Goal: Communication & Community: Participate in discussion

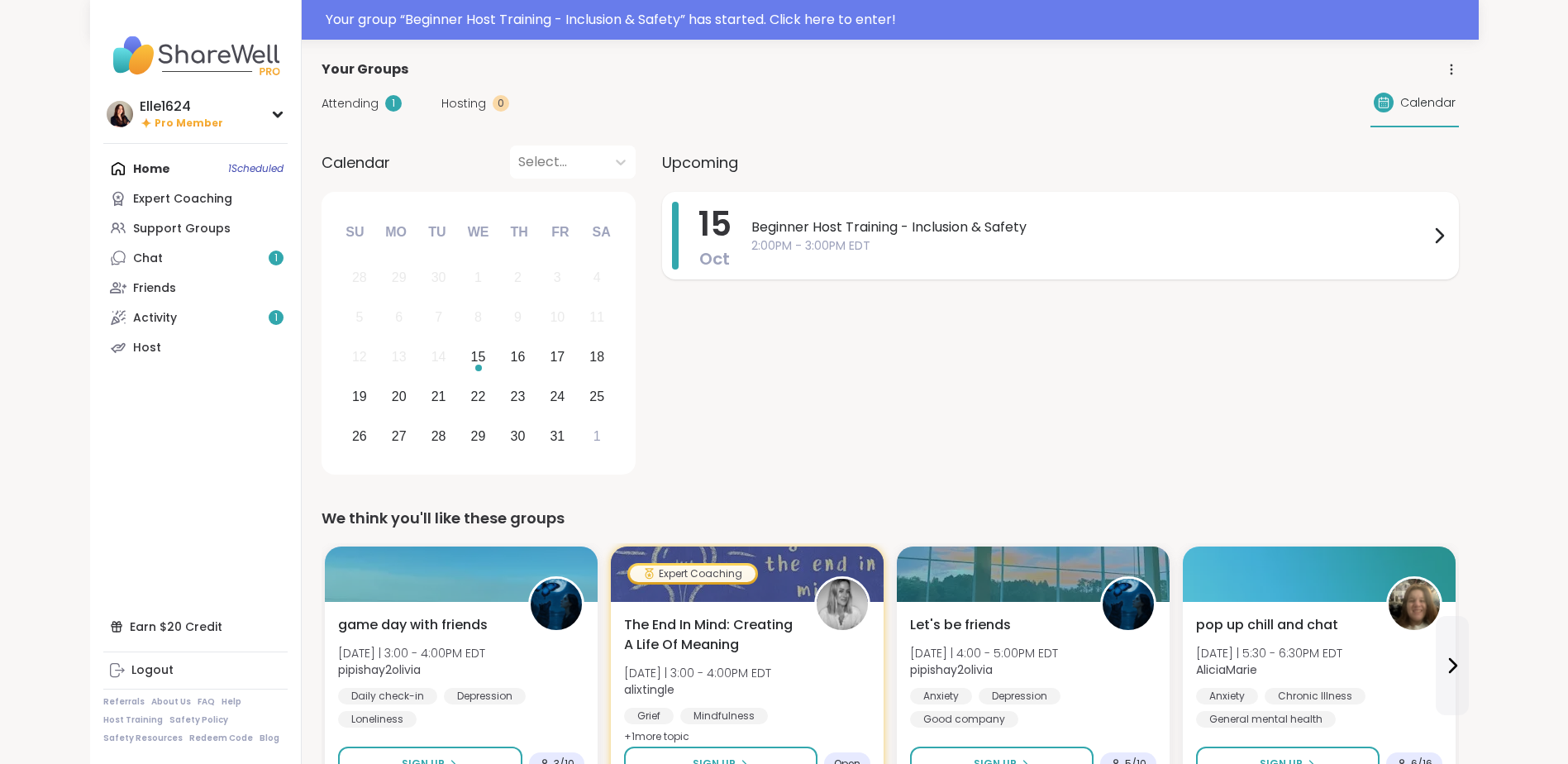
click at [910, 220] on span "Beginner Host Training - Inclusion & Safety" at bounding box center [1091, 227] width 678 height 20
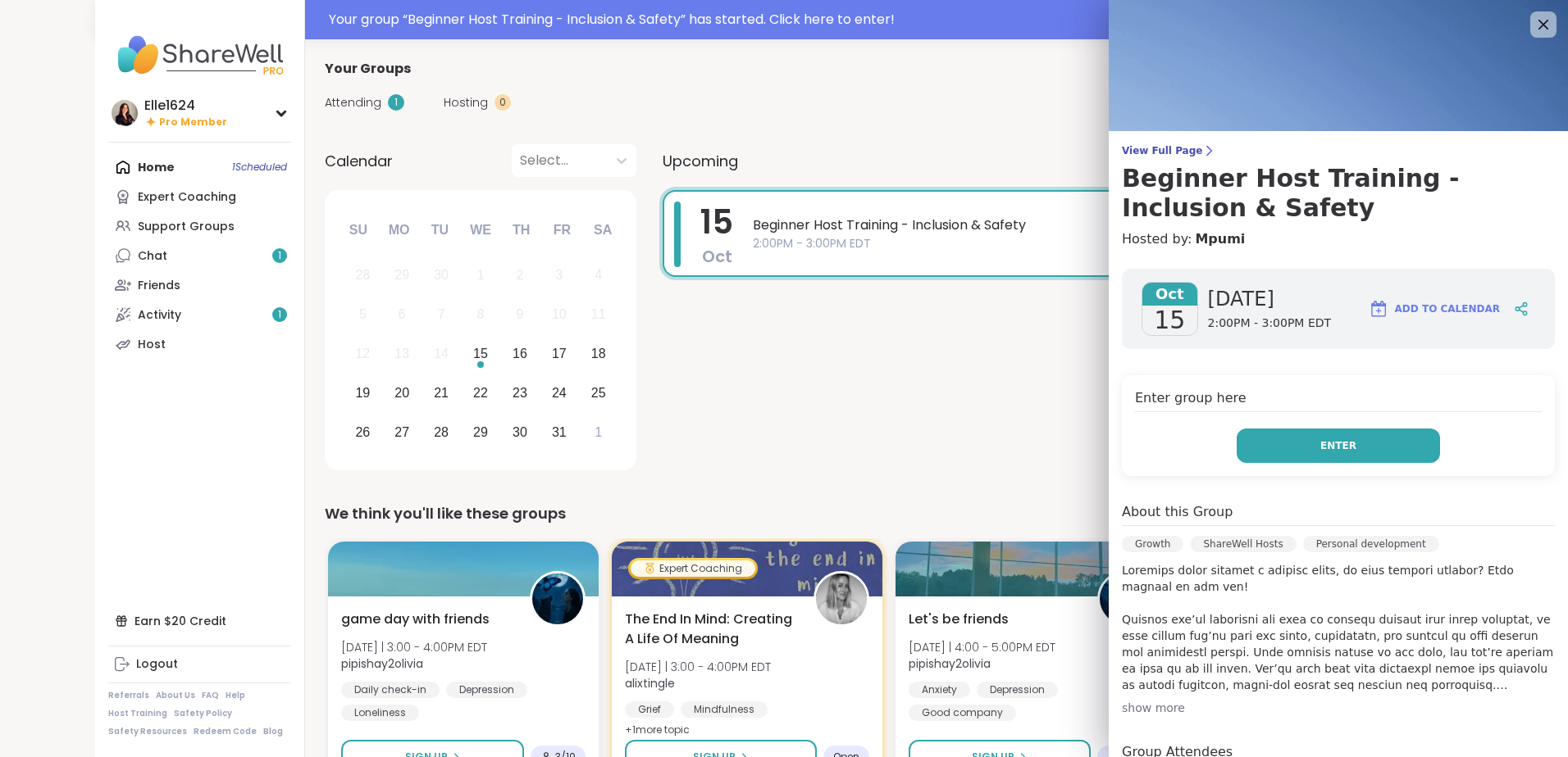
click at [1278, 448] on button "Enter" at bounding box center [1338, 445] width 203 height 35
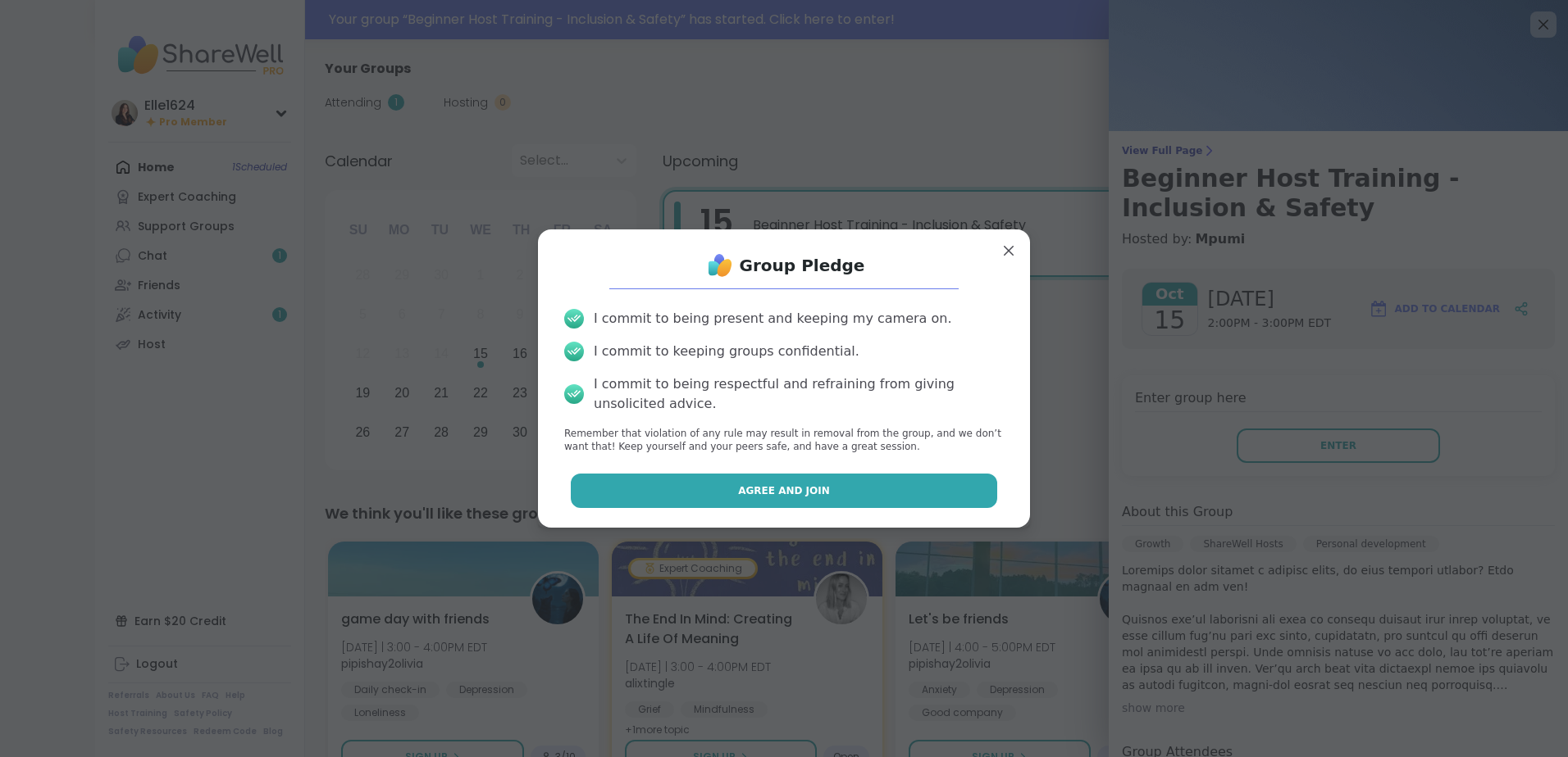
click at [825, 495] on button "Agree and Join" at bounding box center [784, 491] width 427 height 35
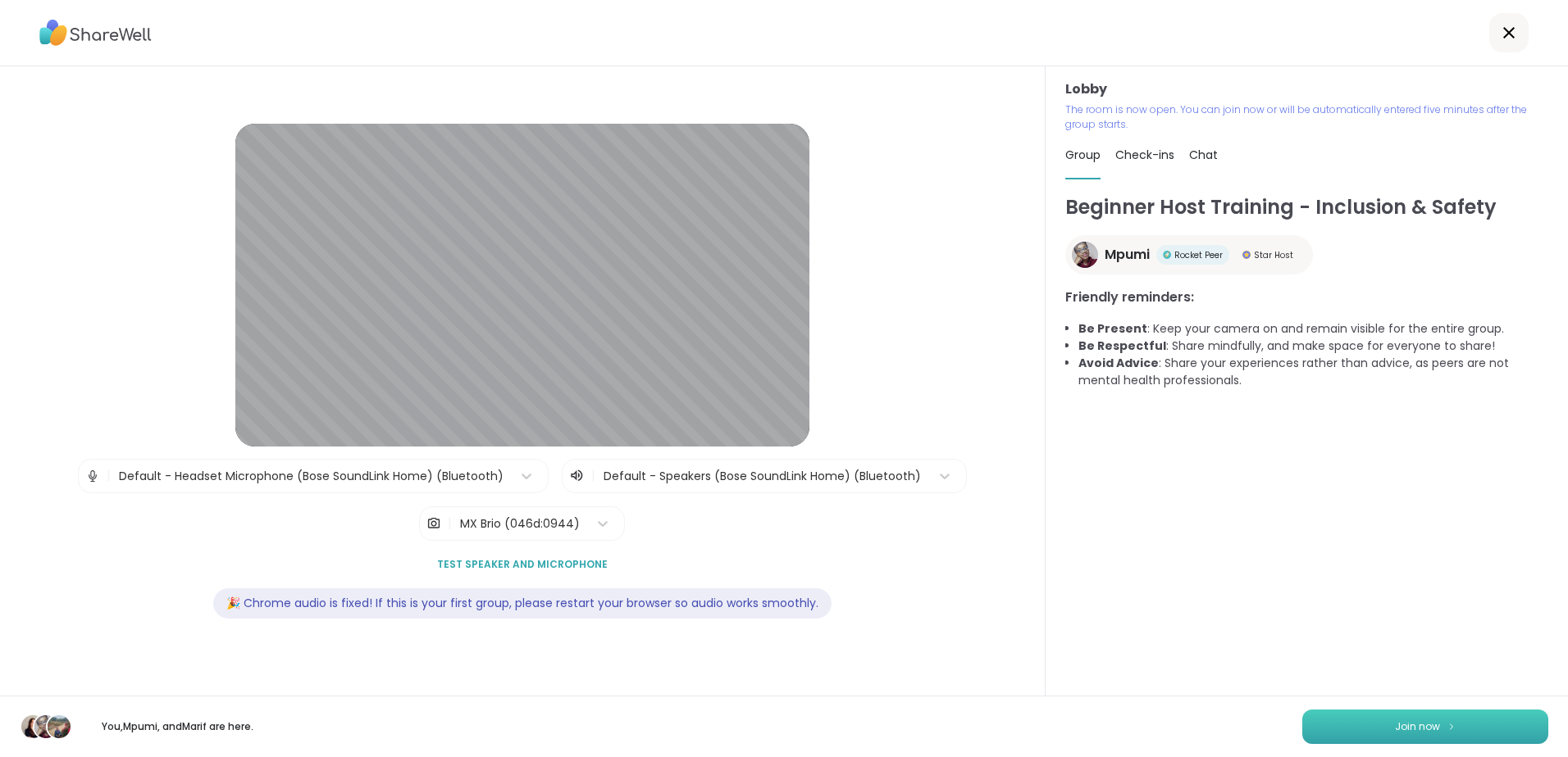
click at [1474, 731] on button "Join now" at bounding box center [1425, 727] width 246 height 35
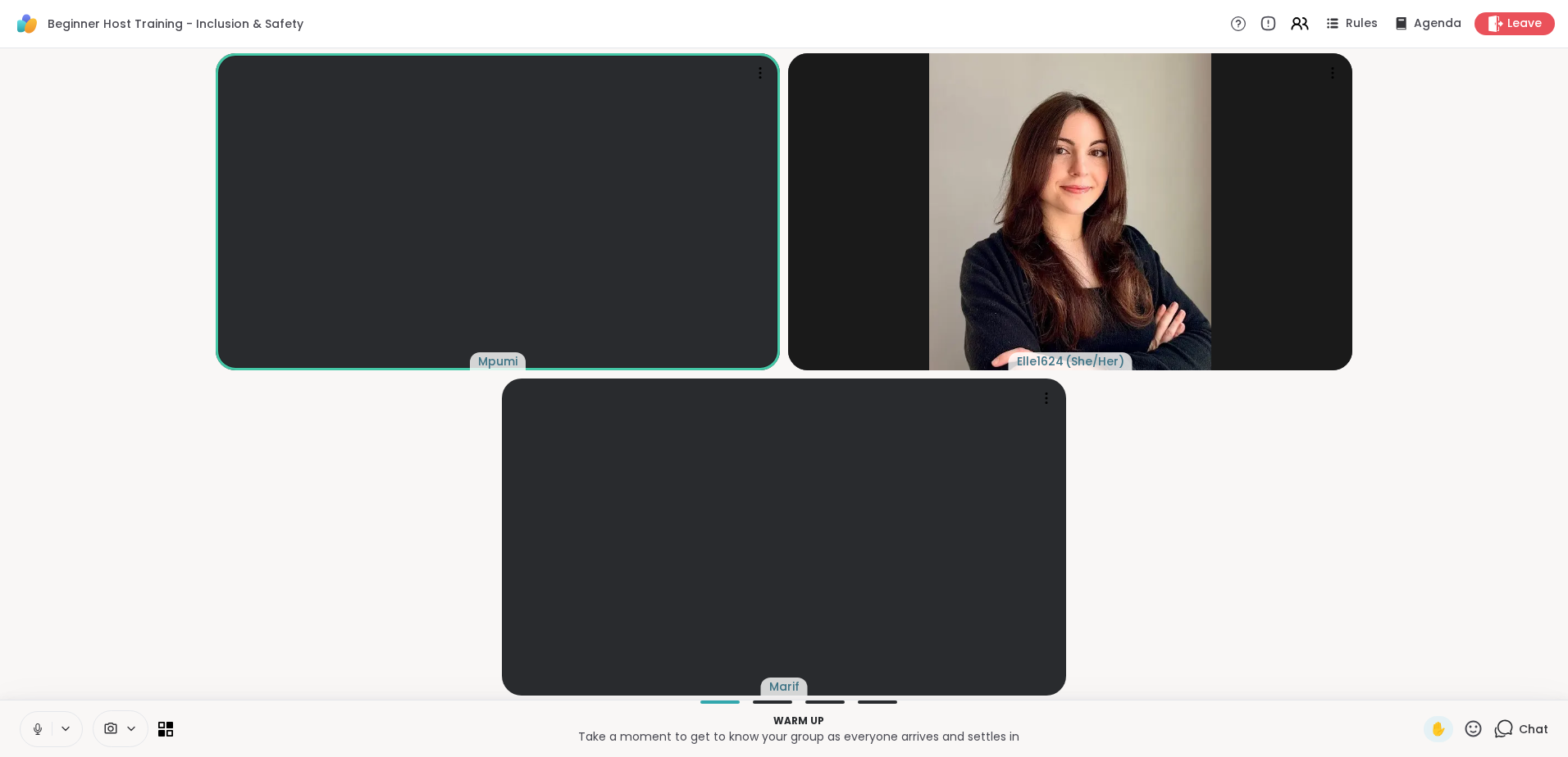
click at [130, 732] on icon at bounding box center [130, 729] width 13 height 14
click at [160, 676] on icon at bounding box center [154, 670] width 14 height 14
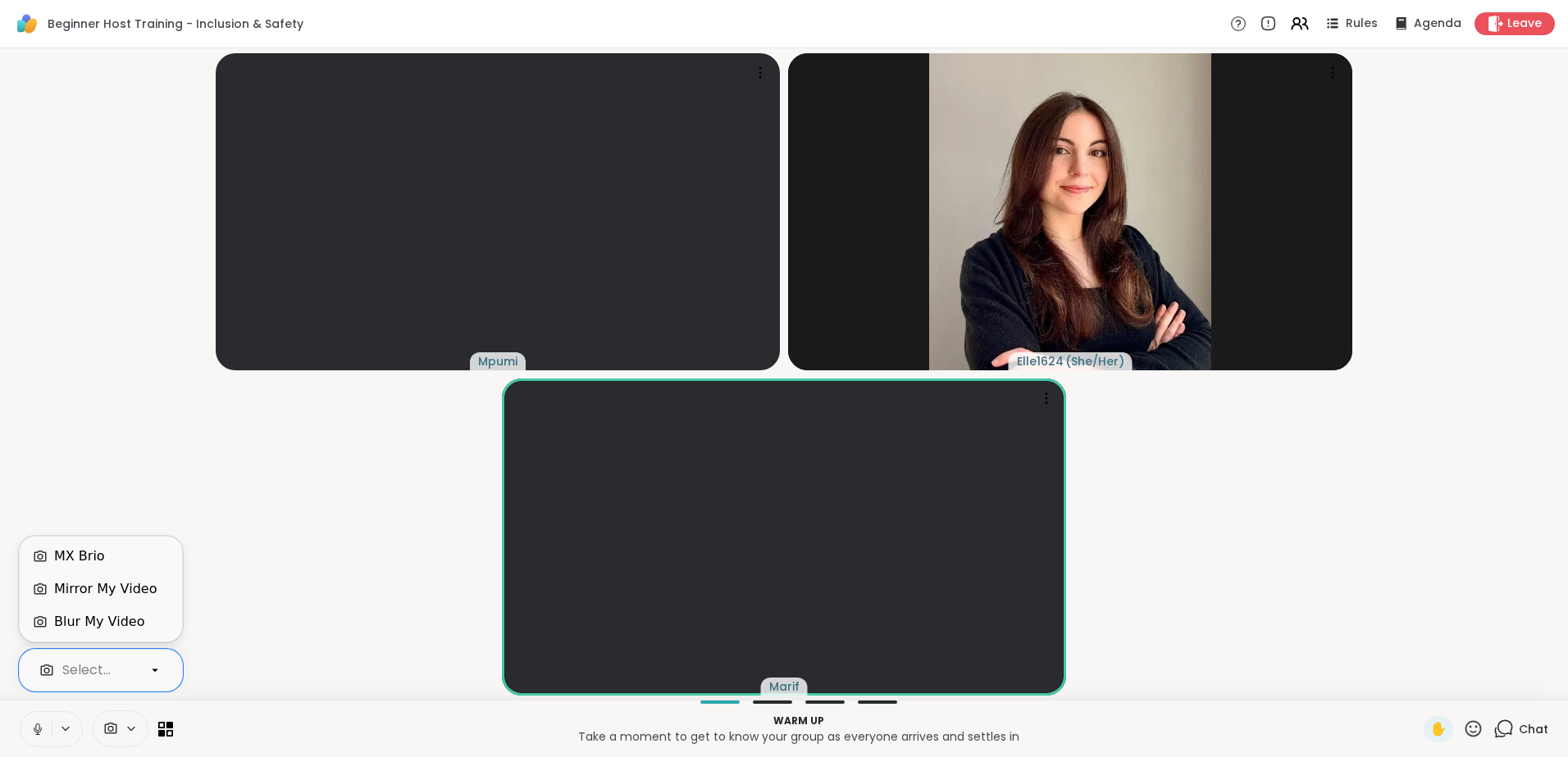
click at [117, 585] on div "Mirror My Video" at bounding box center [105, 588] width 103 height 19
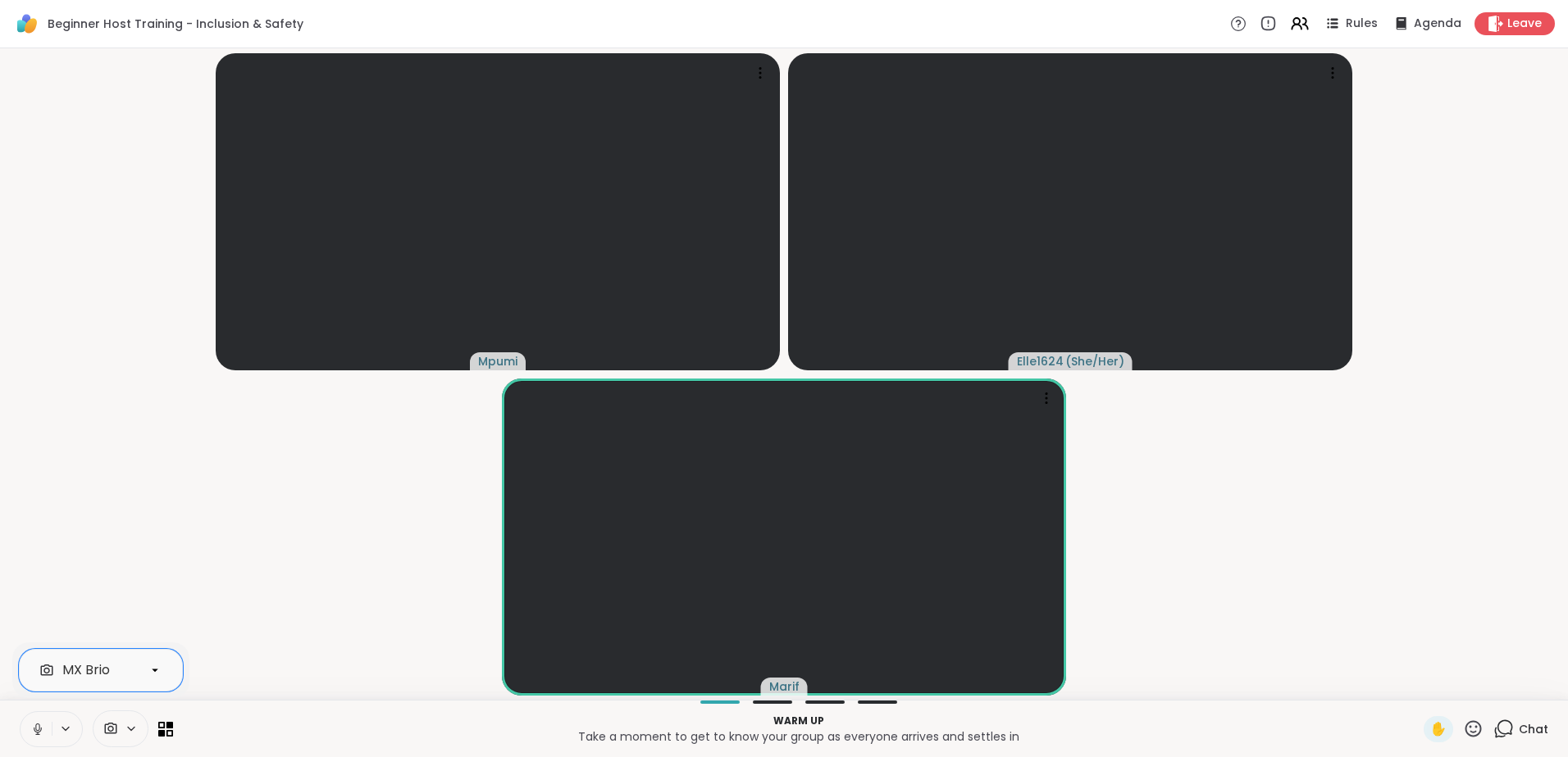
click at [141, 717] on div at bounding box center [120, 729] width 56 height 37
click at [141, 716] on div at bounding box center [120, 729] width 56 height 37
click at [163, 670] on div at bounding box center [154, 670] width 28 height 28
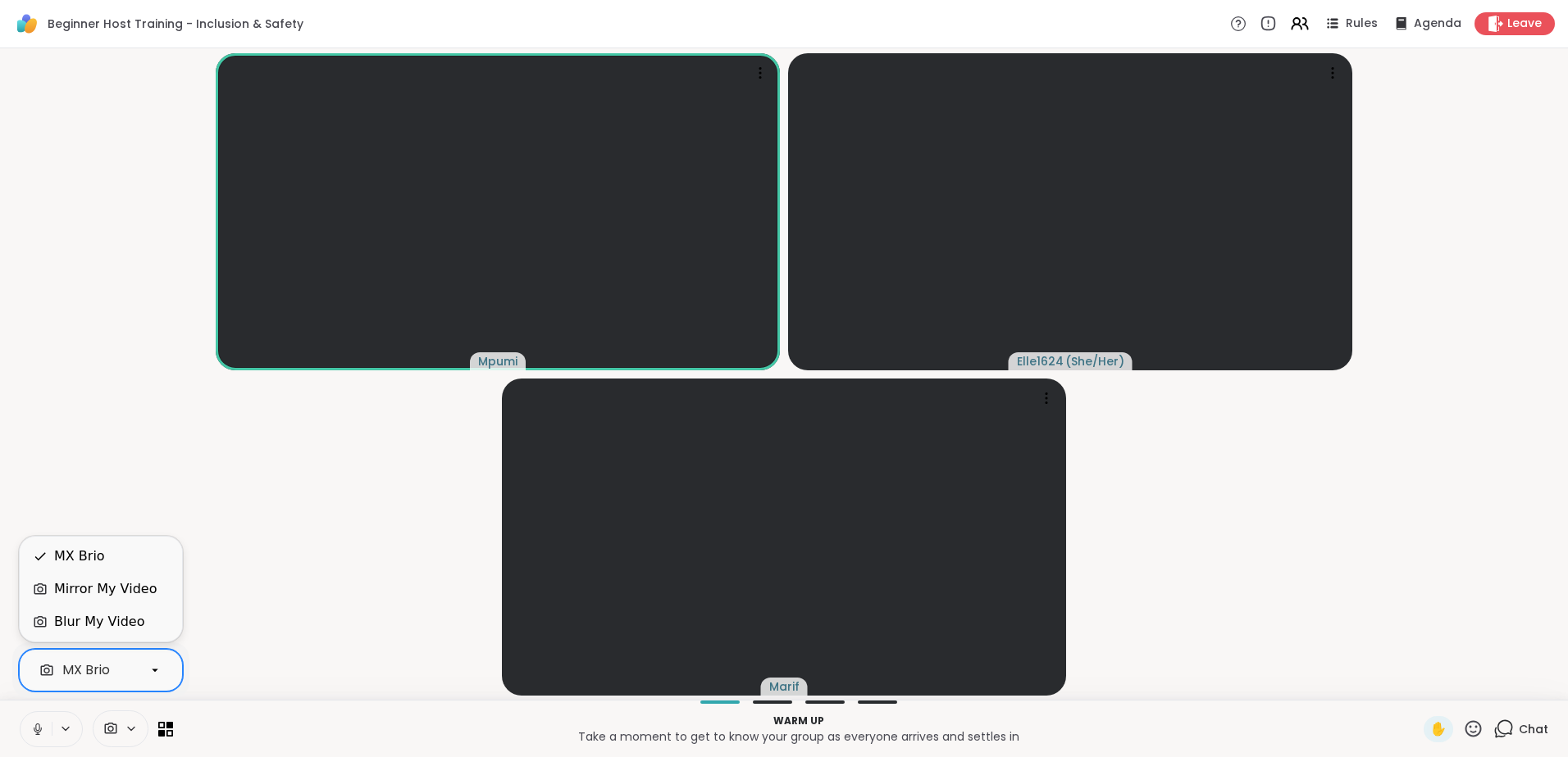
click at [128, 624] on div "Blur My Video" at bounding box center [99, 622] width 90 height 19
click at [63, 726] on icon at bounding box center [65, 729] width 13 height 14
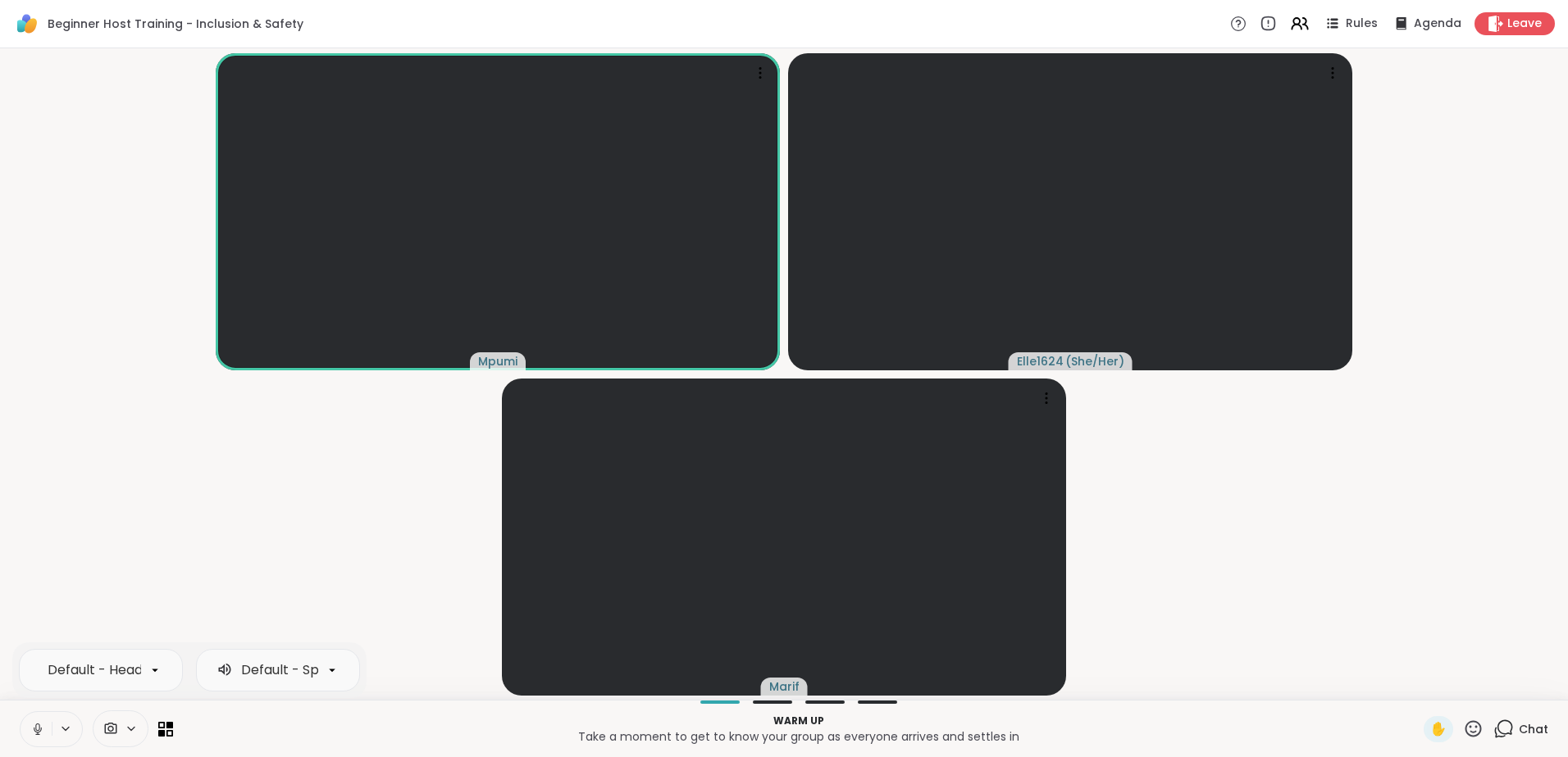
click at [30, 731] on icon at bounding box center [37, 729] width 14 height 14
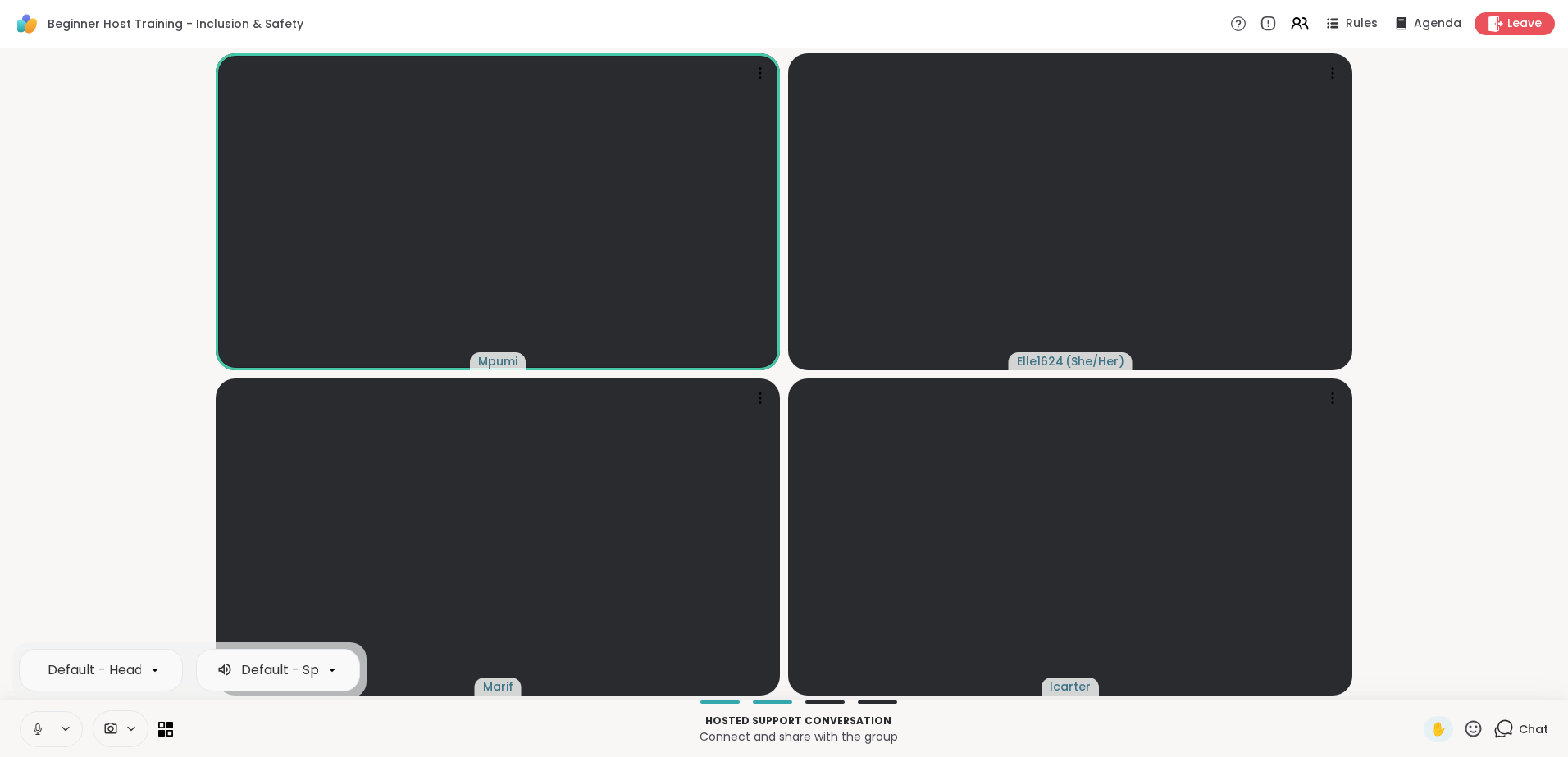
click at [41, 737] on button at bounding box center [36, 729] width 31 height 35
click at [30, 723] on icon at bounding box center [37, 729] width 14 height 14
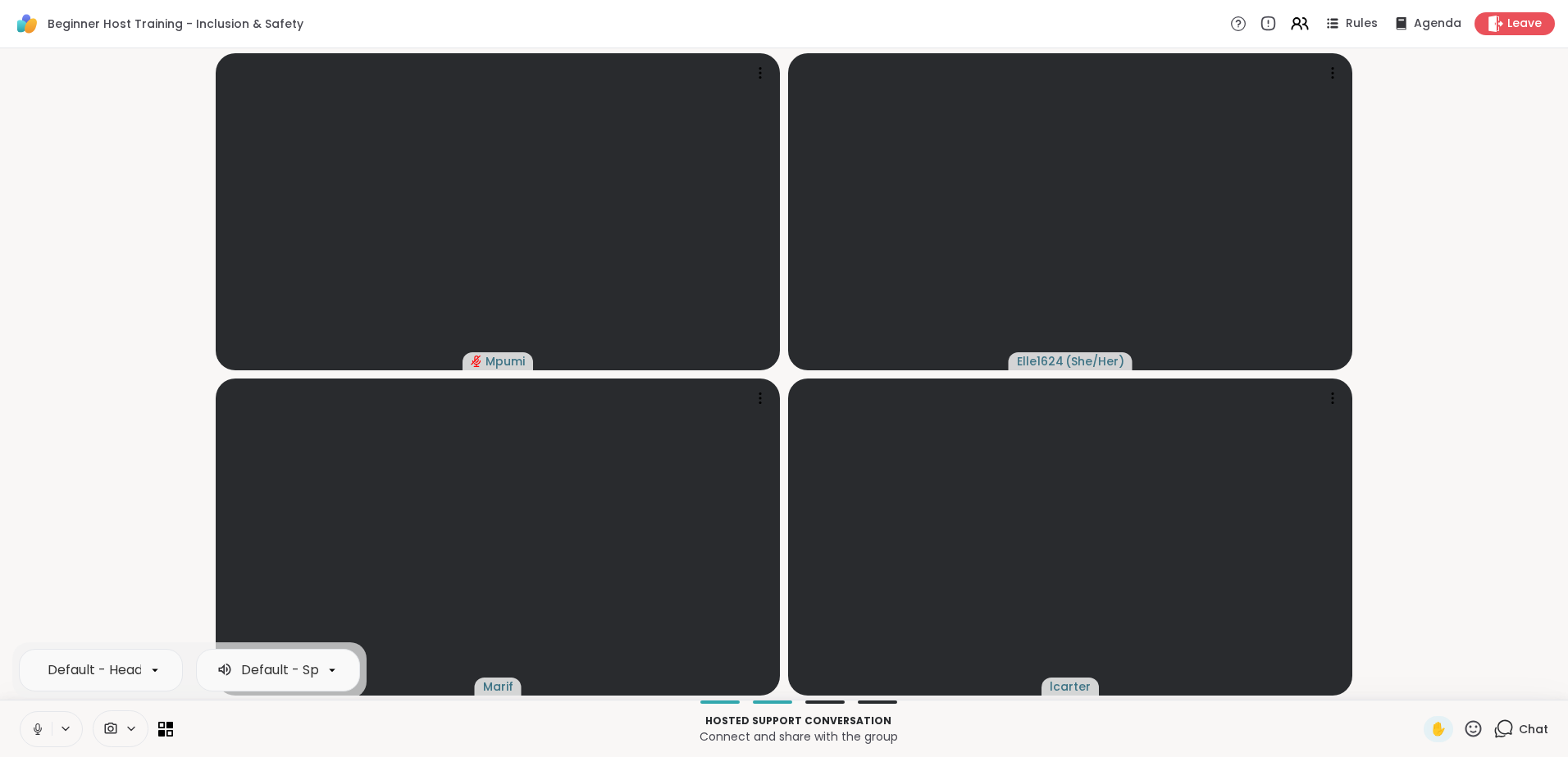
click at [38, 726] on icon at bounding box center [37, 729] width 14 height 14
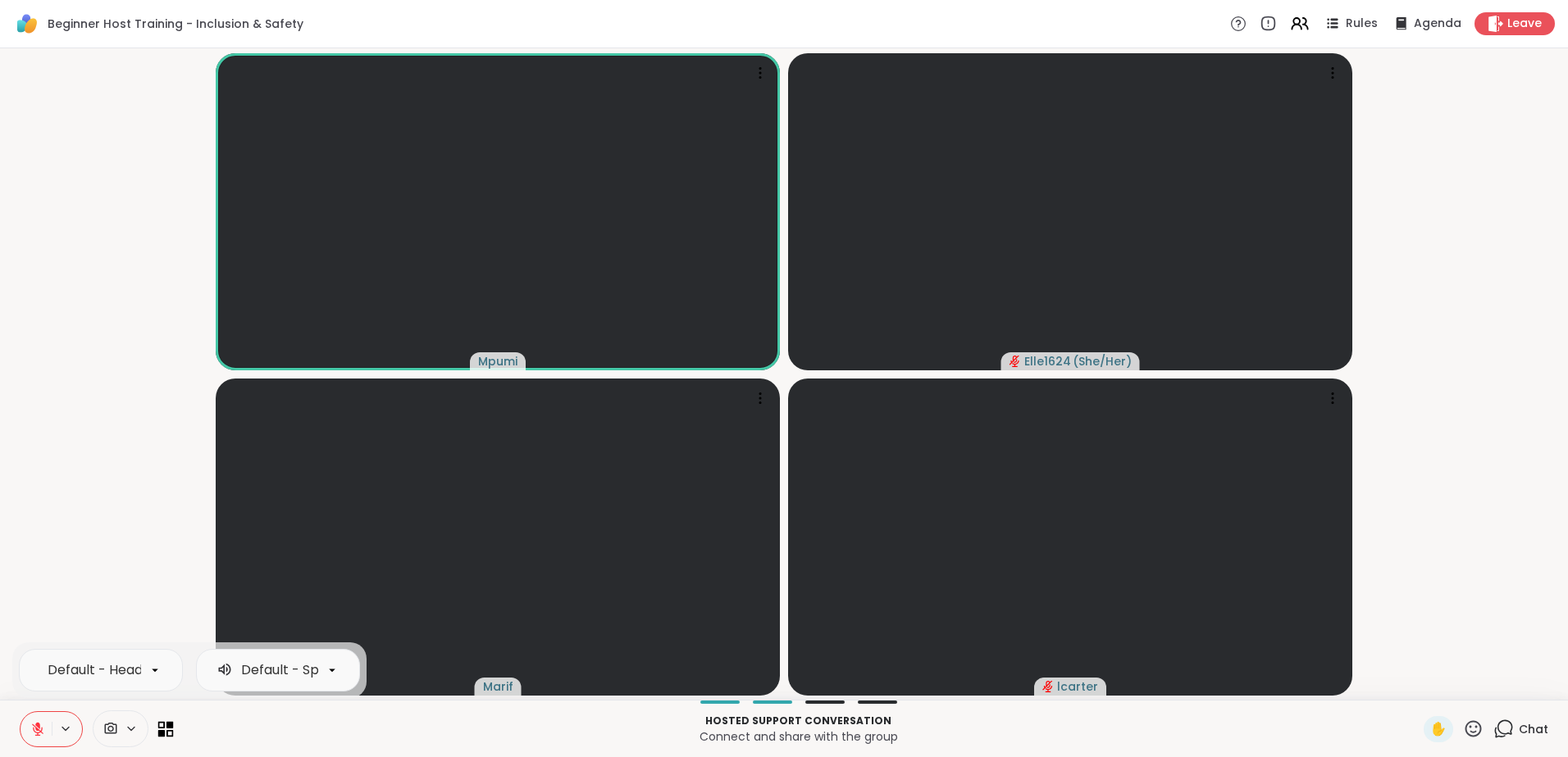
click at [170, 735] on icon at bounding box center [170, 733] width 8 height 8
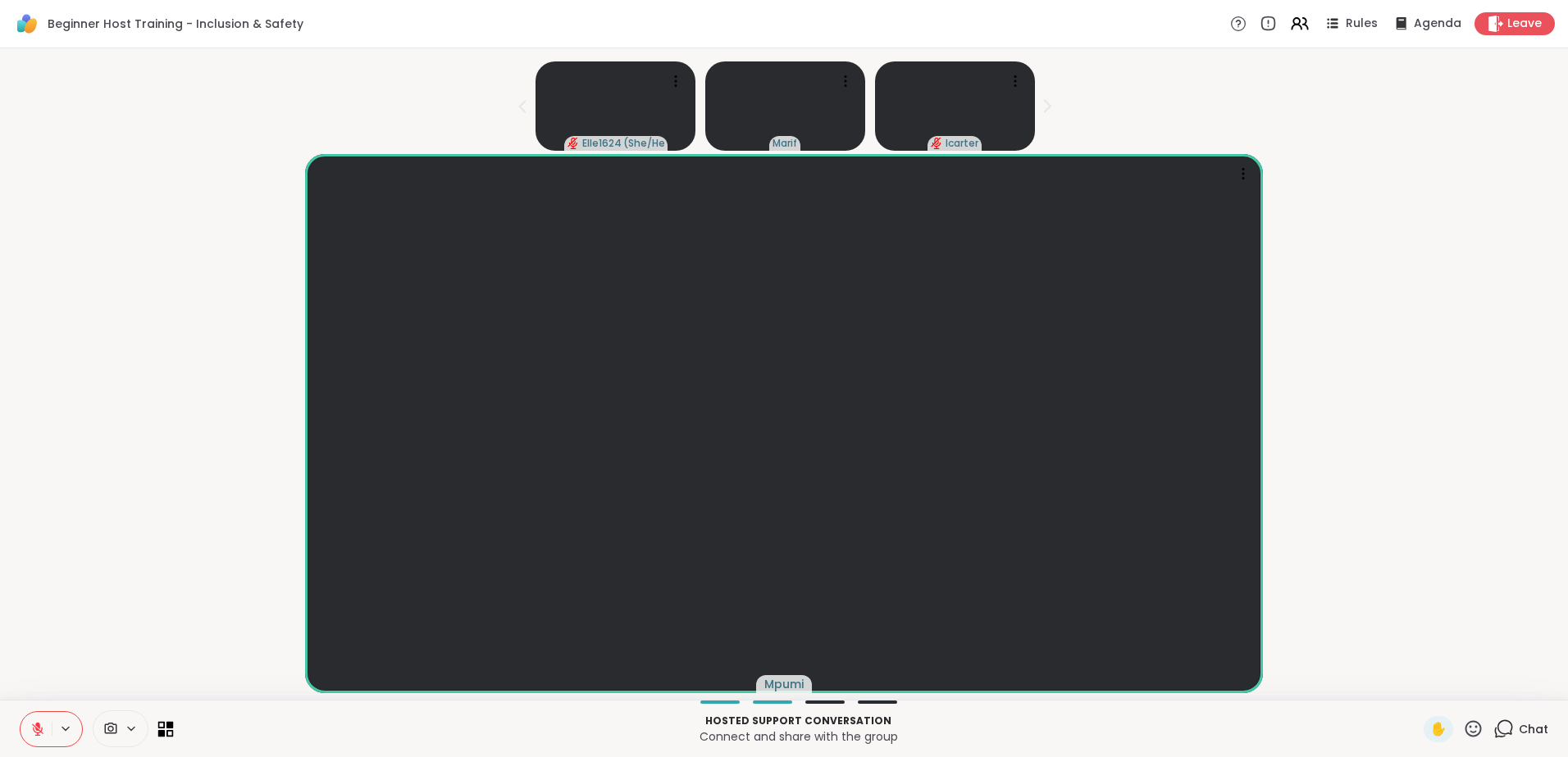
click at [170, 735] on icon at bounding box center [170, 733] width 8 height 8
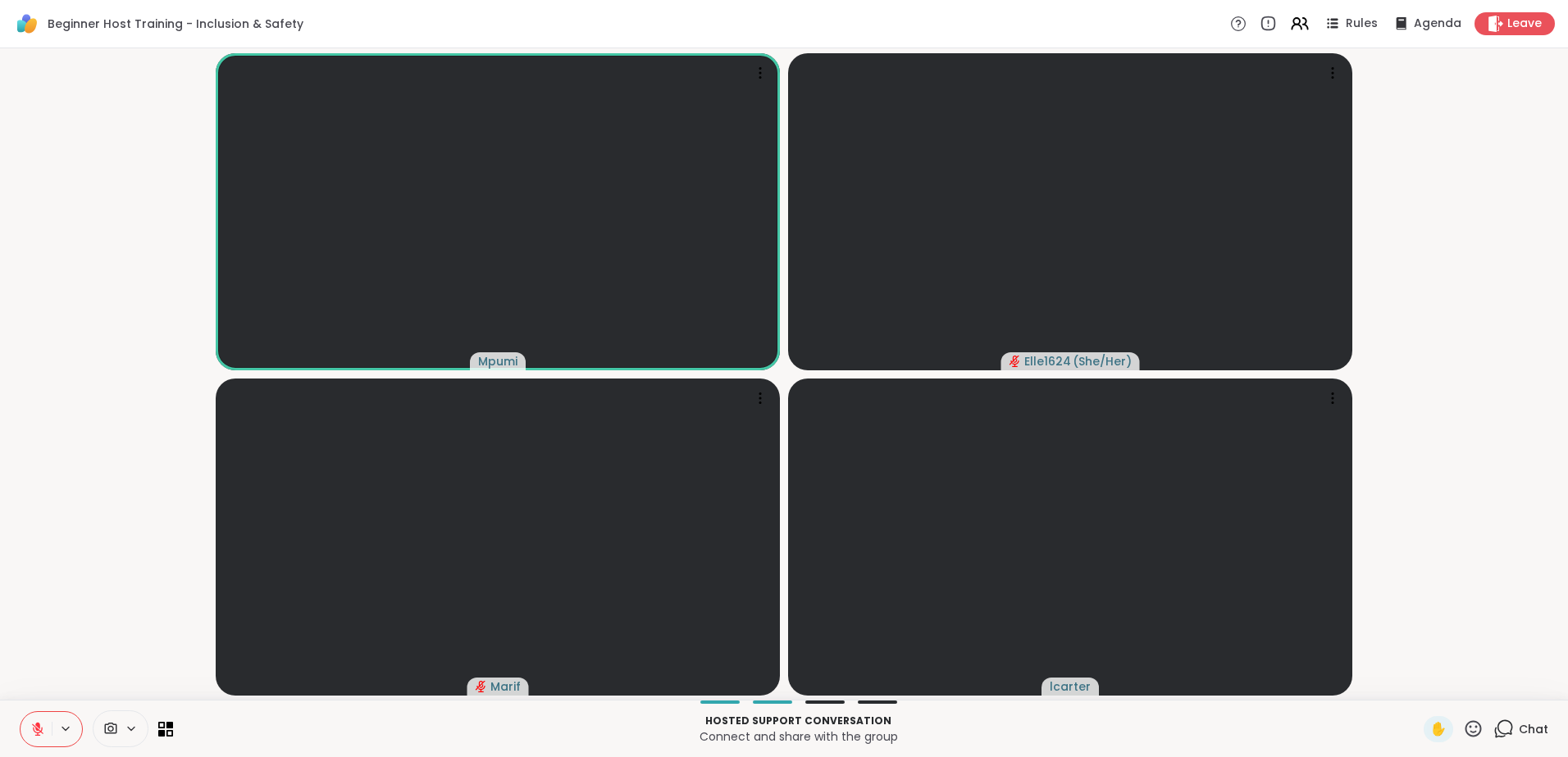
click at [32, 728] on icon at bounding box center [37, 729] width 14 height 14
click at [33, 739] on button at bounding box center [36, 729] width 31 height 35
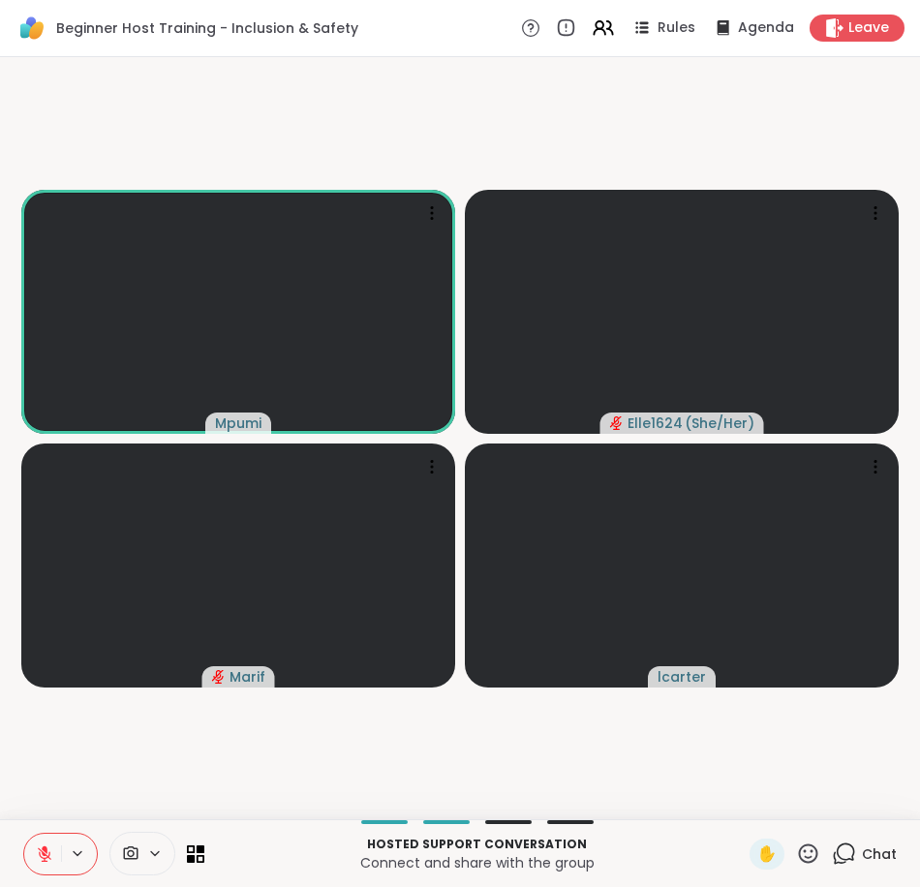
click at [37, 862] on button at bounding box center [42, 853] width 37 height 41
click at [49, 845] on icon at bounding box center [44, 853] width 17 height 17
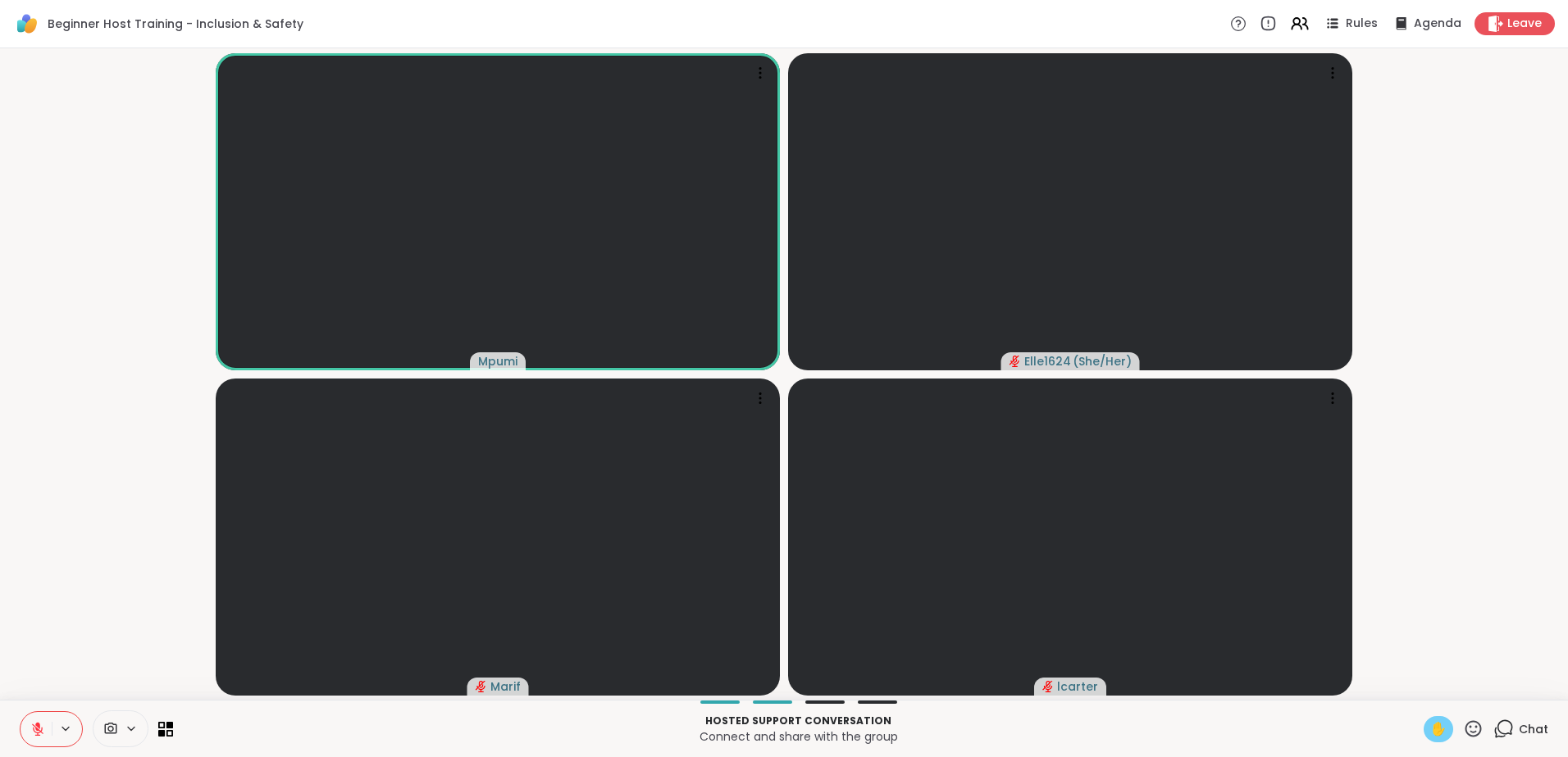
click at [1430, 725] on span "✋" at bounding box center [1438, 729] width 16 height 19
click at [1465, 722] on icon at bounding box center [1473, 728] width 16 height 16
click at [1309, 688] on span "❤️" at bounding box center [1316, 686] width 16 height 19
click at [31, 730] on icon at bounding box center [37, 729] width 14 height 14
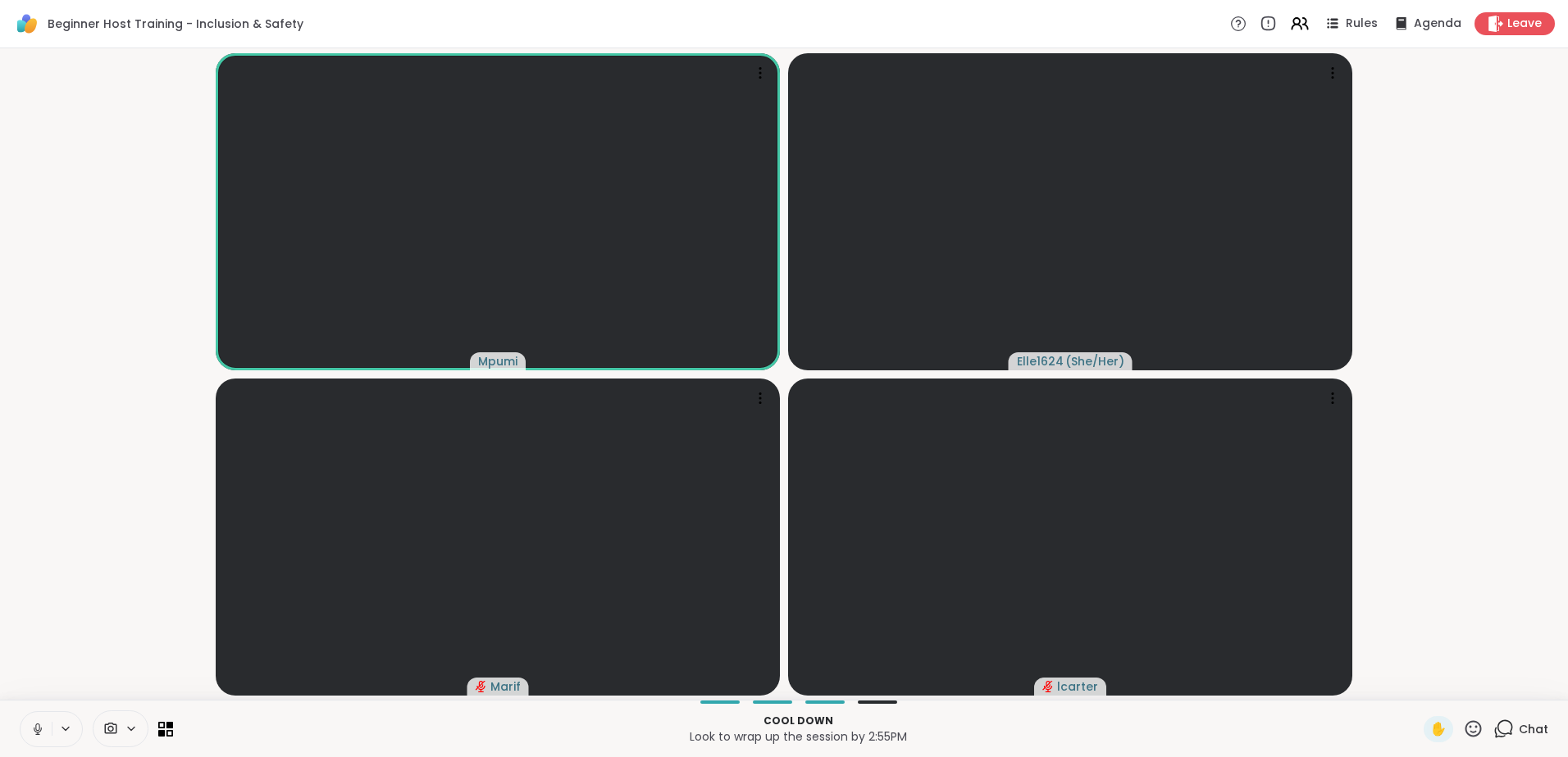
click at [42, 729] on icon at bounding box center [37, 729] width 14 height 14
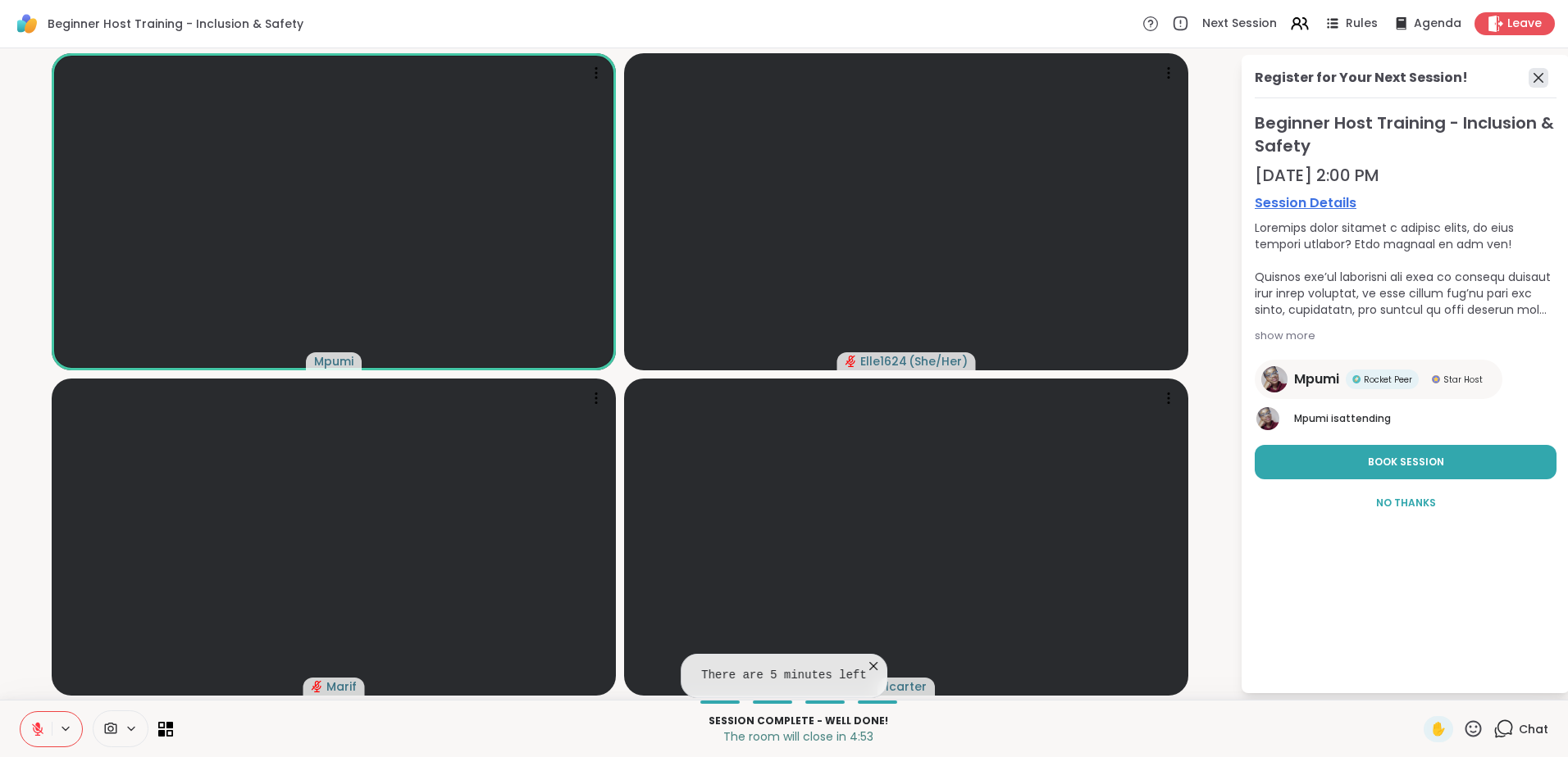
click at [1532, 81] on icon at bounding box center [1538, 77] width 19 height 19
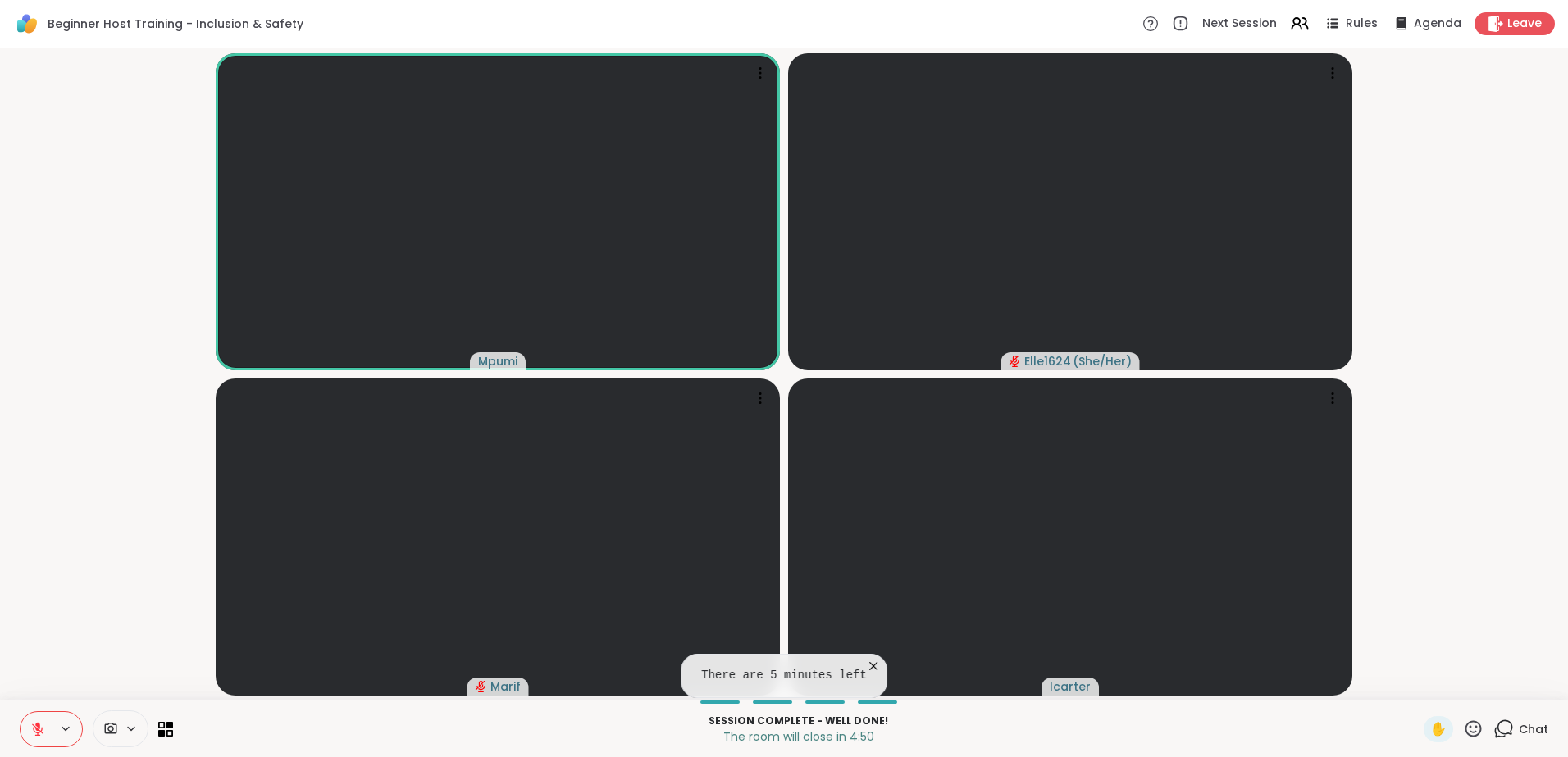
click at [34, 727] on icon at bounding box center [37, 729] width 14 height 14
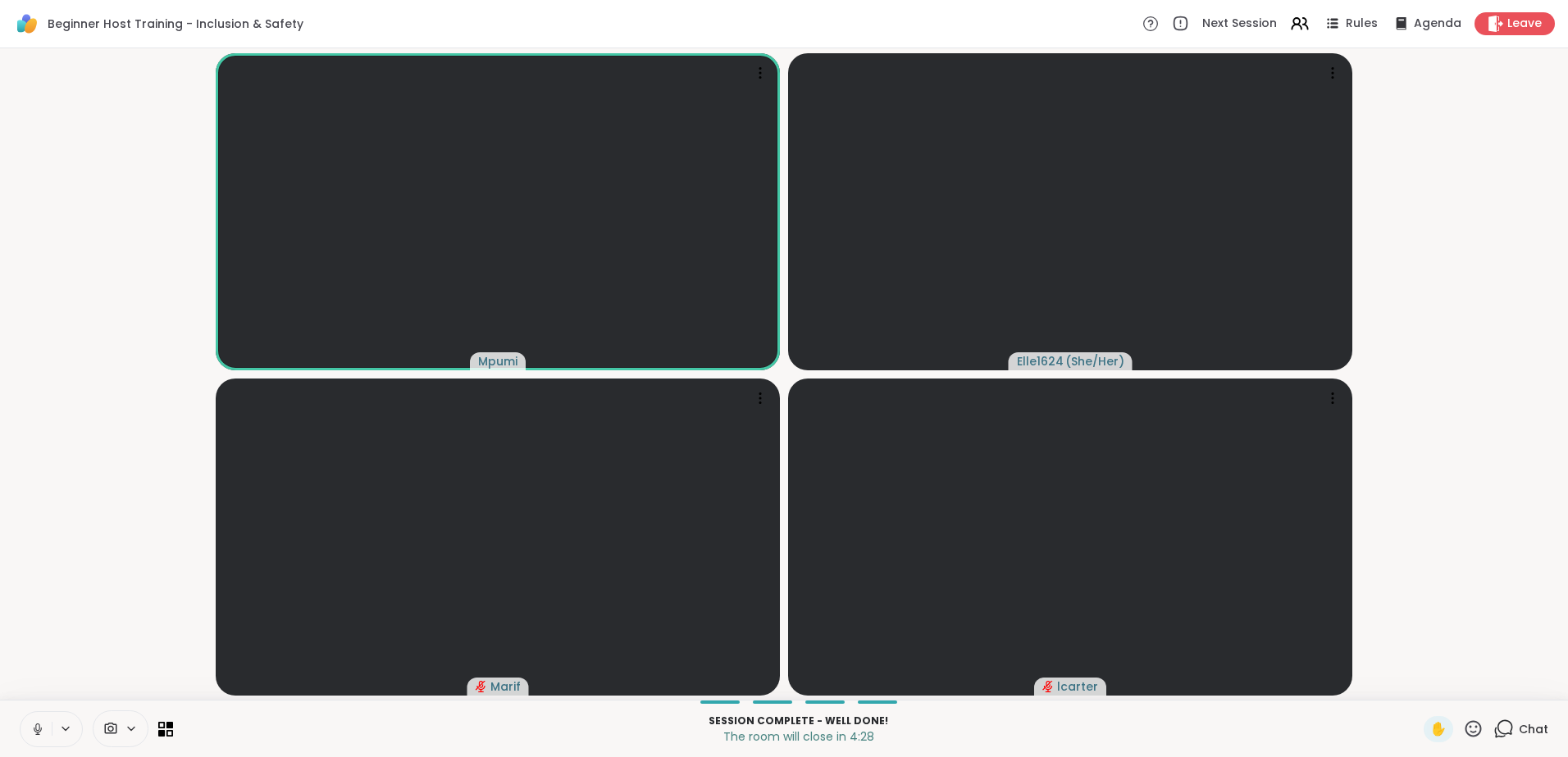
click at [34, 745] on button at bounding box center [36, 729] width 31 height 35
click at [1519, 734] on span "Chat" at bounding box center [1533, 729] width 30 height 16
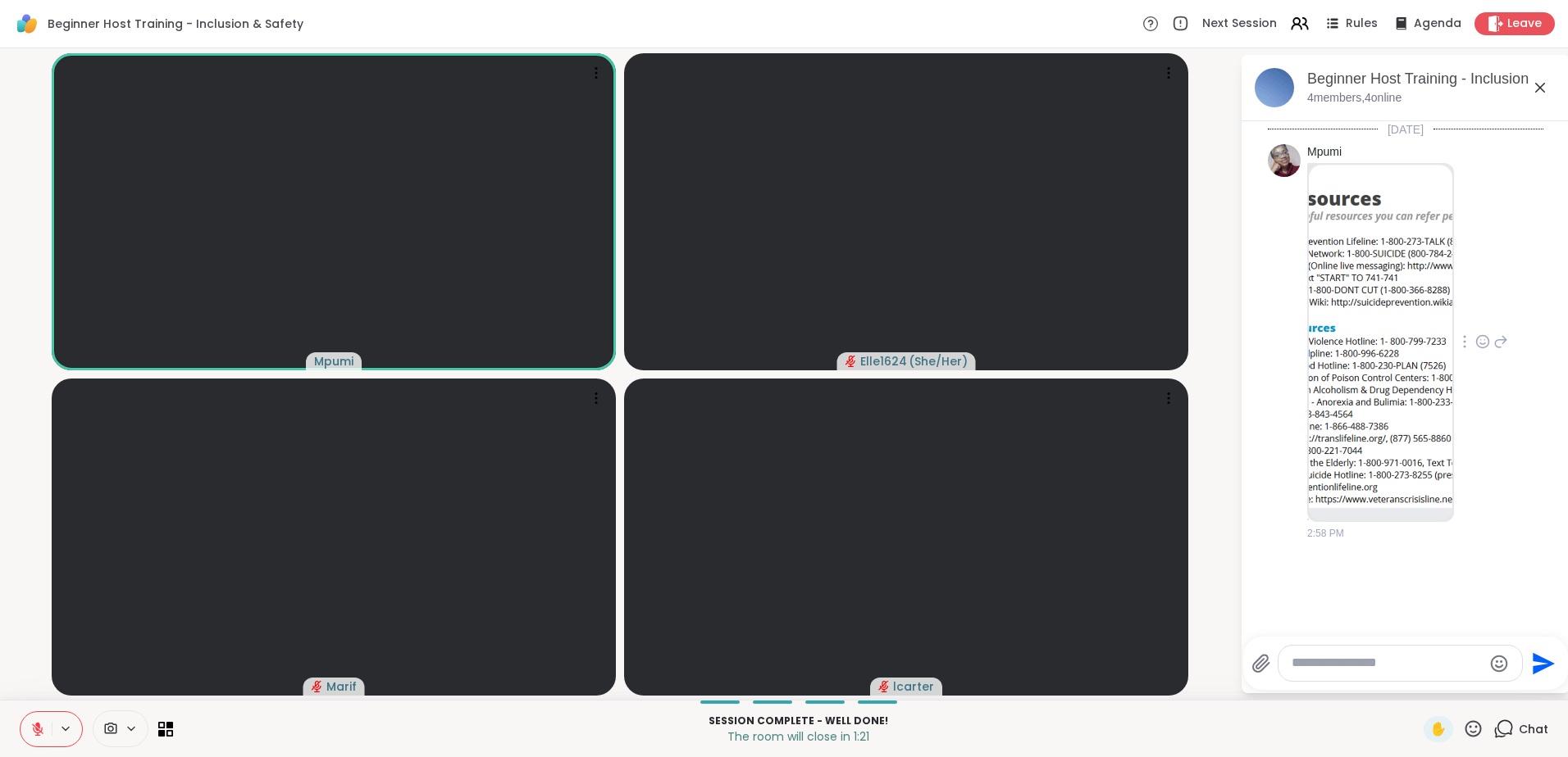
click at [1394, 197] on img at bounding box center [1380, 337] width 143 height 344
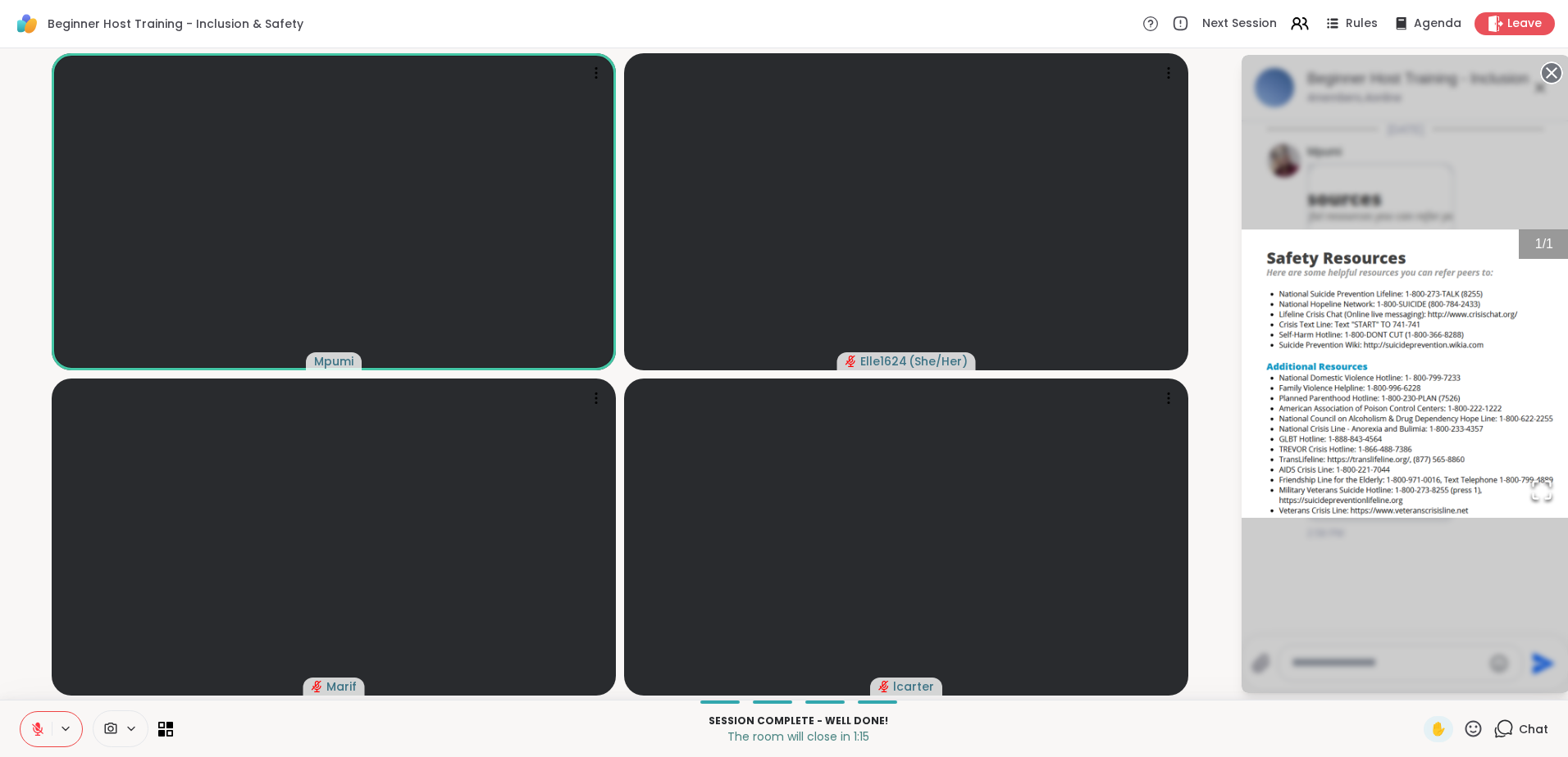
click at [1554, 74] on circle at bounding box center [1551, 73] width 19 height 19
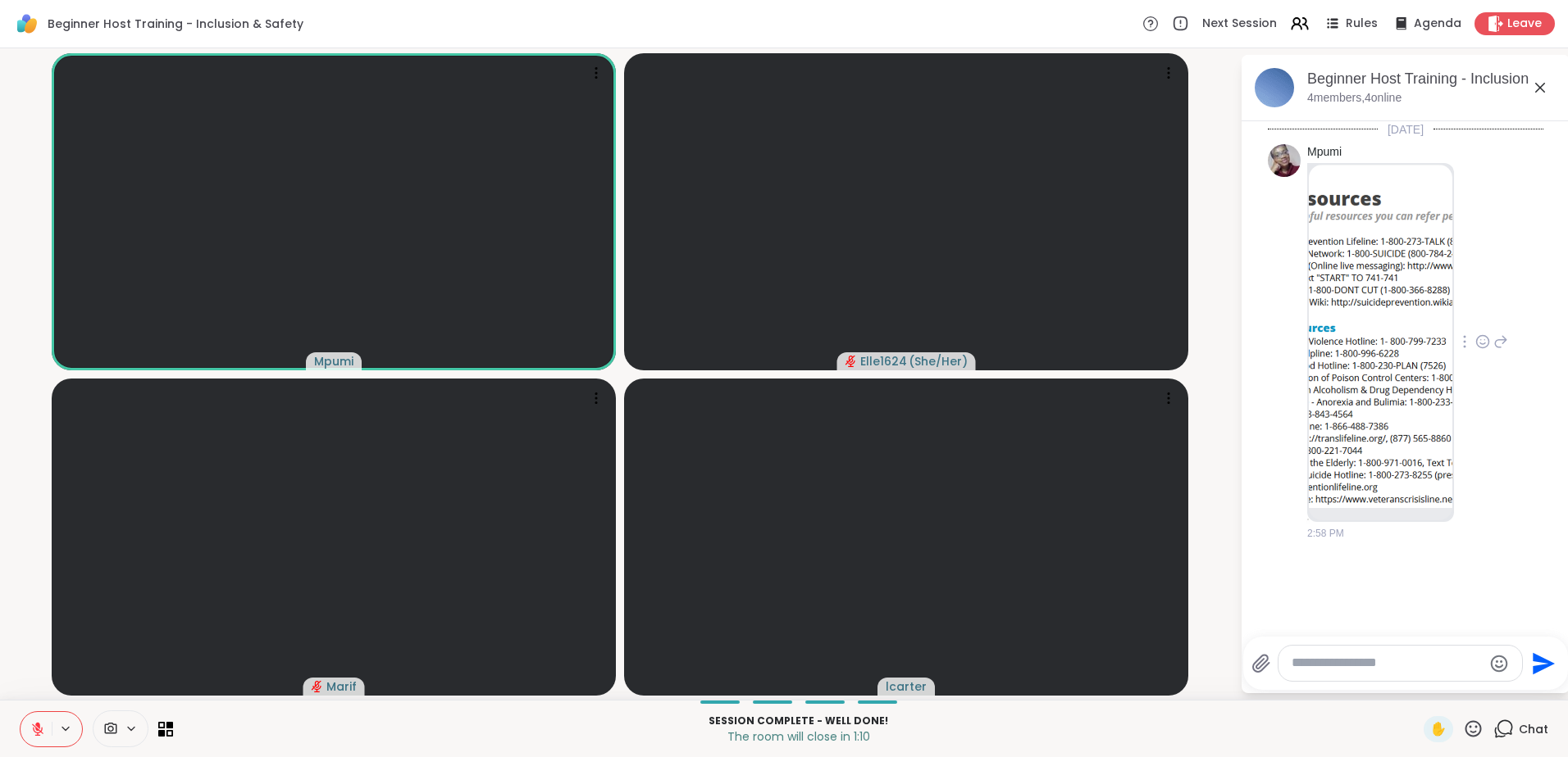
click at [34, 728] on icon at bounding box center [38, 730] width 12 height 12
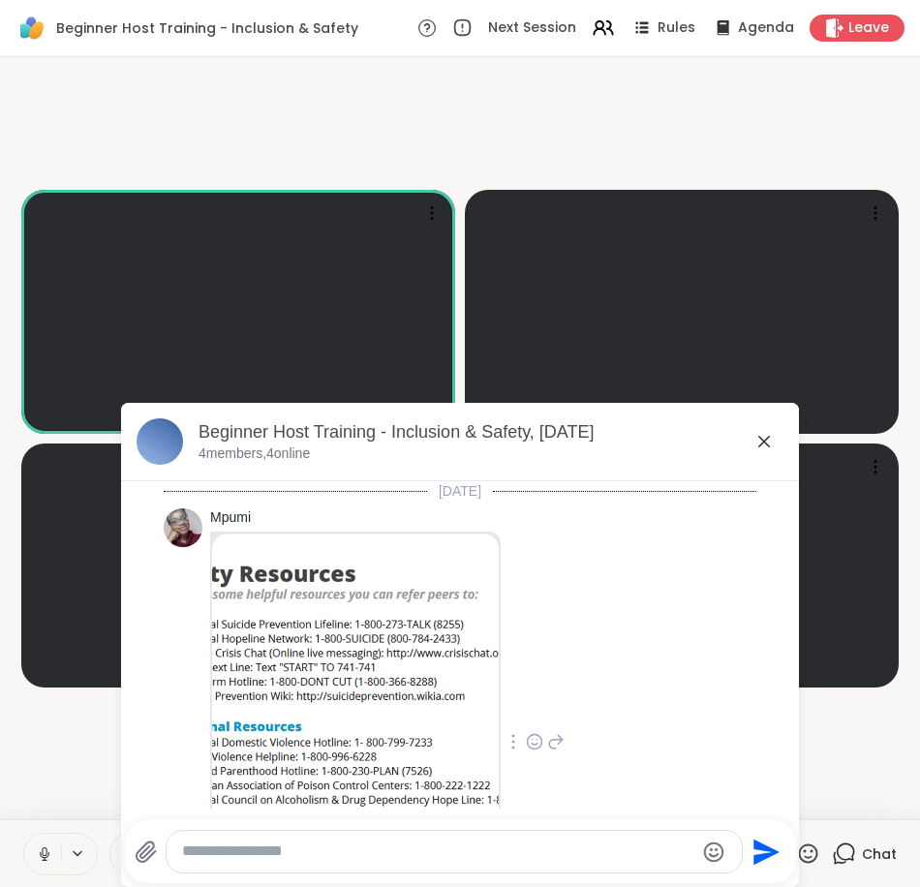
click at [752, 450] on icon at bounding box center [763, 441] width 23 height 23
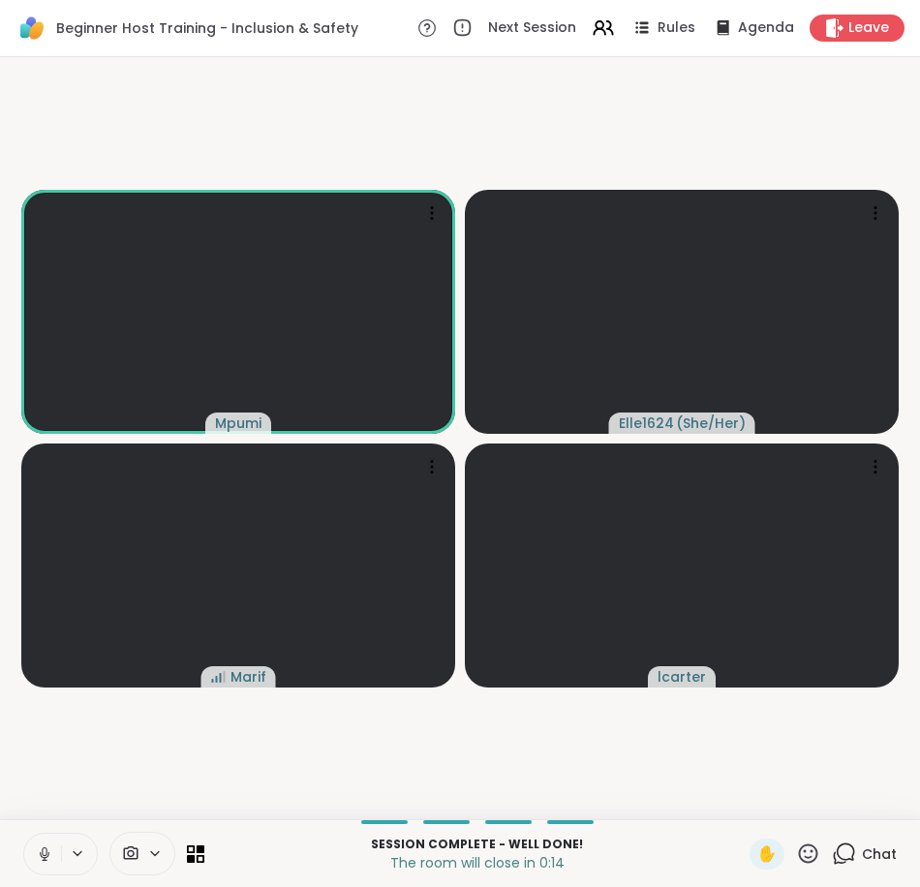
click at [862, 855] on span "Chat" at bounding box center [879, 853] width 35 height 19
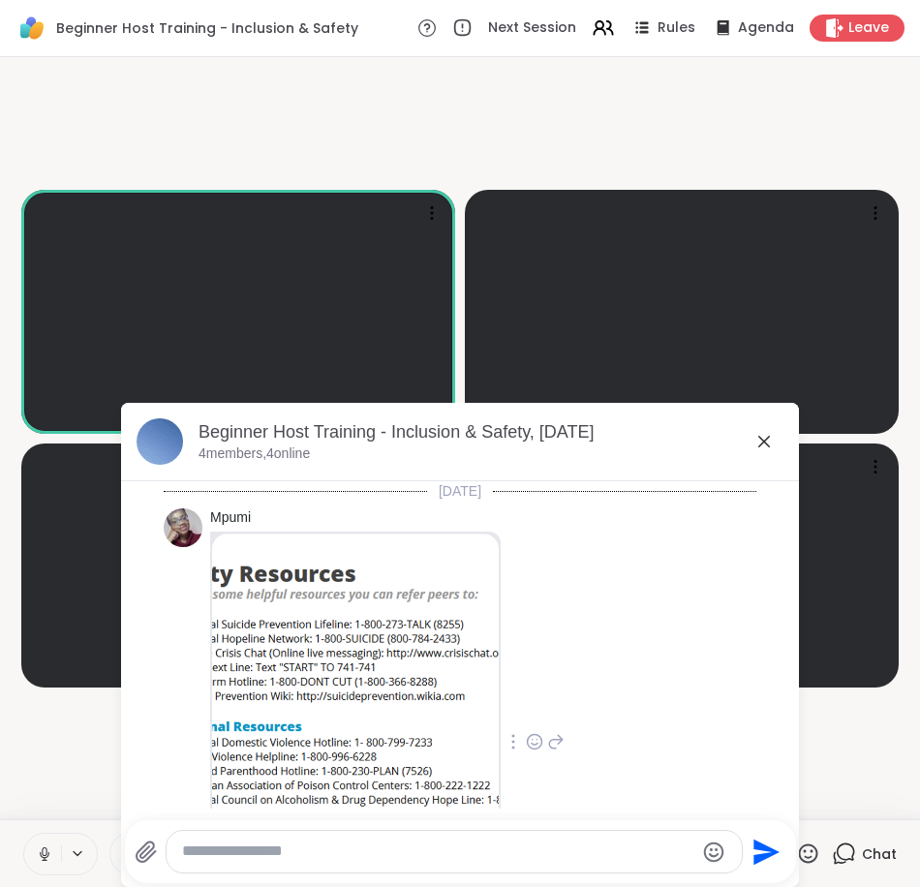
scroll to position [176, 0]
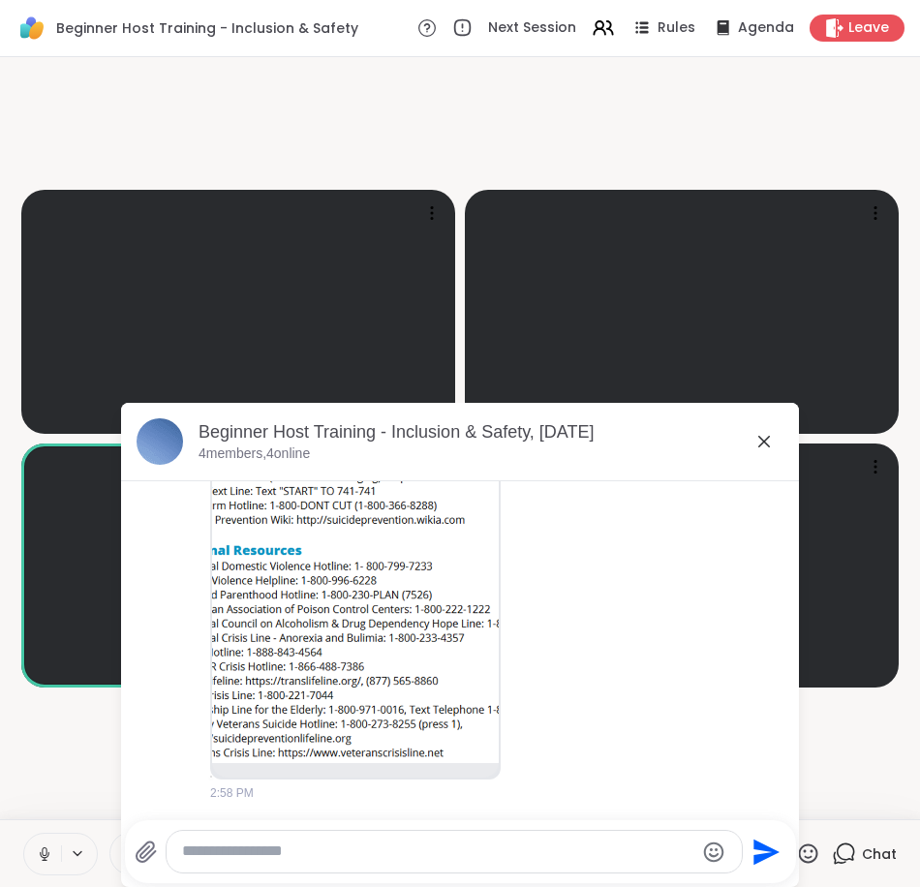
click at [368, 848] on textarea "Type your message" at bounding box center [438, 851] width 512 height 20
paste textarea "Type your message"
type textarea "**********"
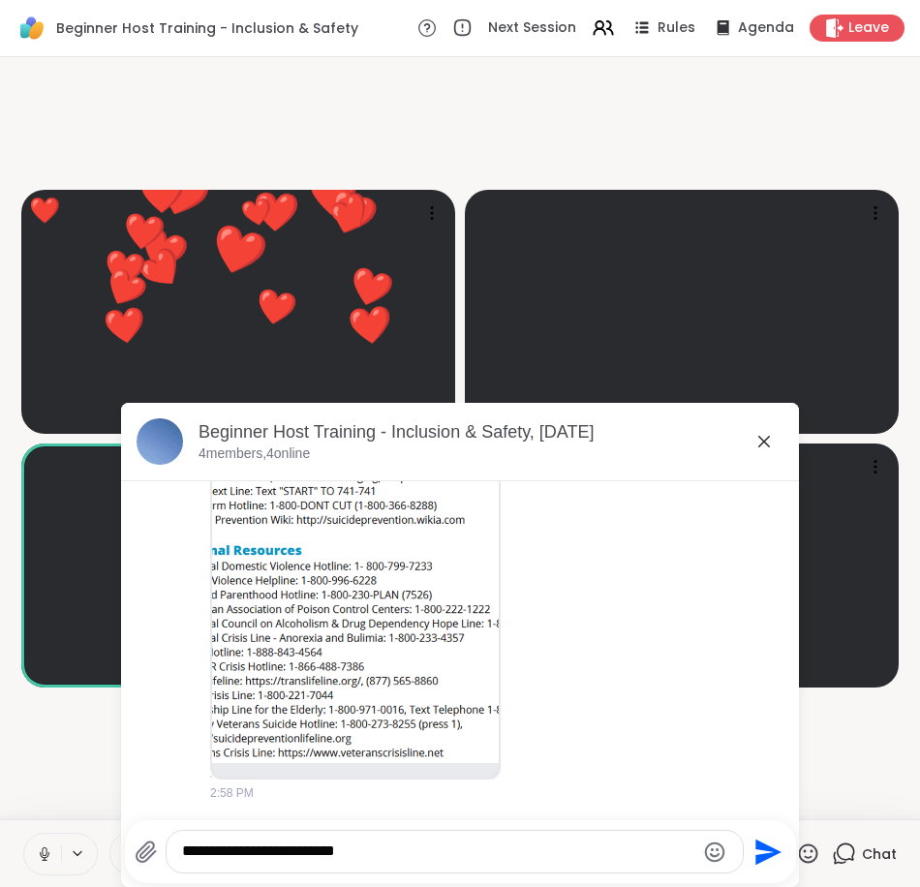
click at [359, 851] on textarea "**********" at bounding box center [438, 851] width 512 height 20
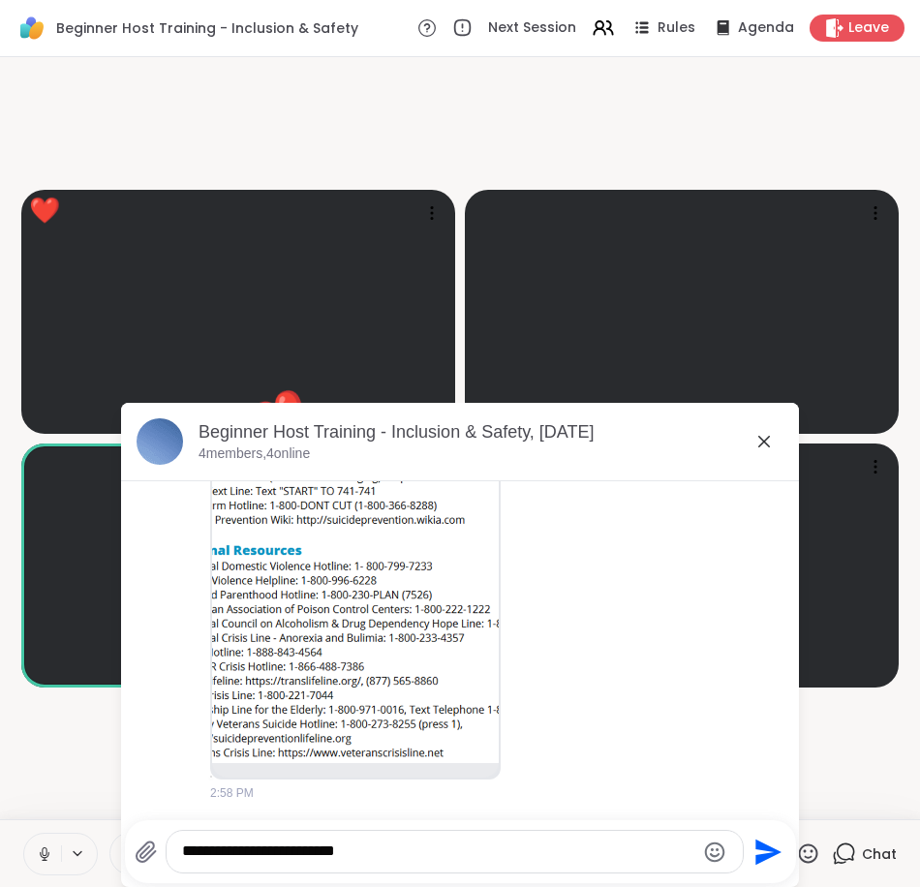
click at [359, 851] on textarea "**********" at bounding box center [438, 851] width 512 height 20
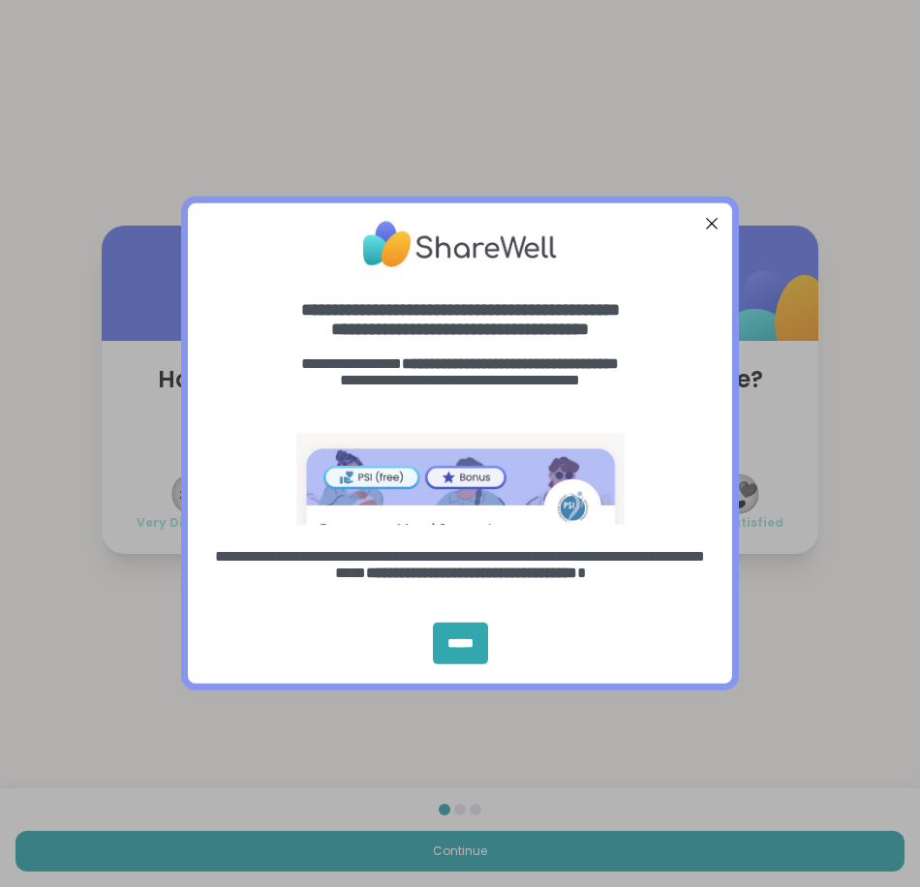
click at [699, 214] on div "Close Step" at bounding box center [711, 223] width 25 height 25
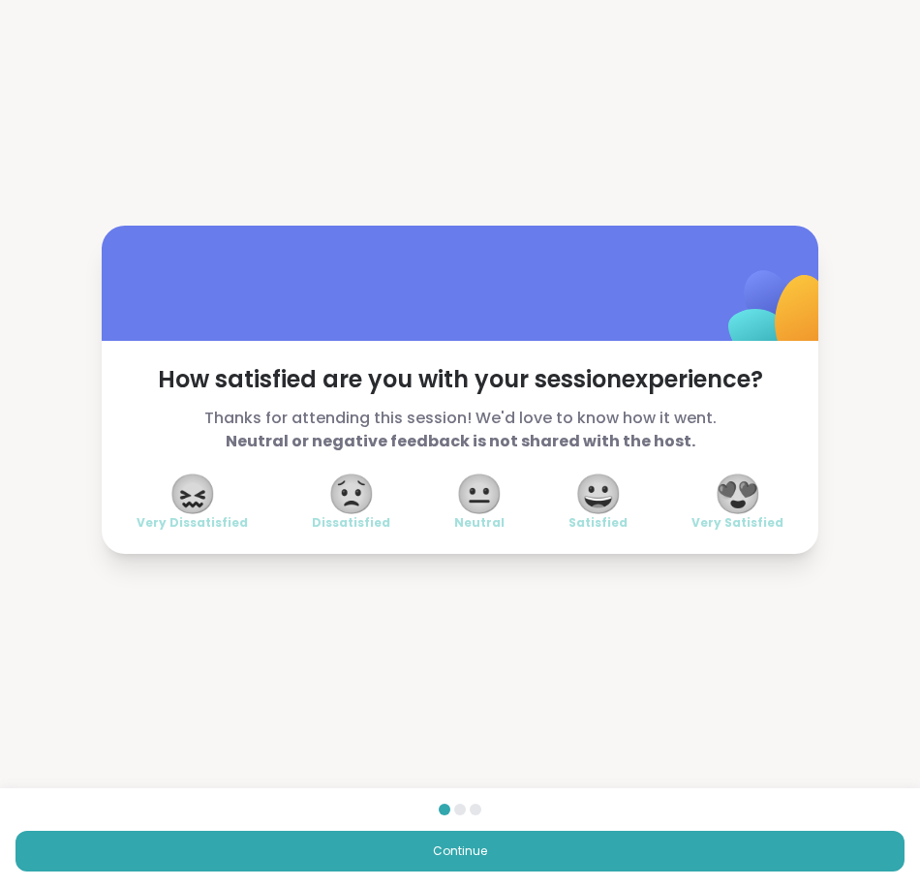
click at [730, 483] on span "😍" at bounding box center [737, 493] width 48 height 35
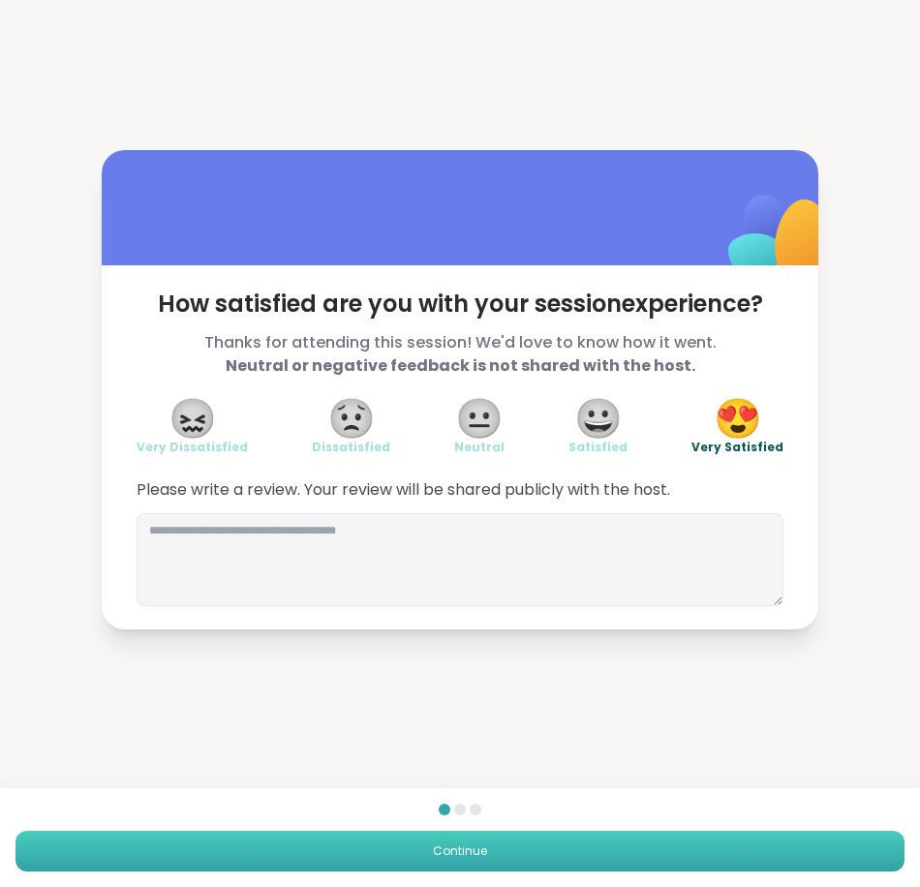
click at [496, 845] on button "Continue" at bounding box center [459, 851] width 889 height 41
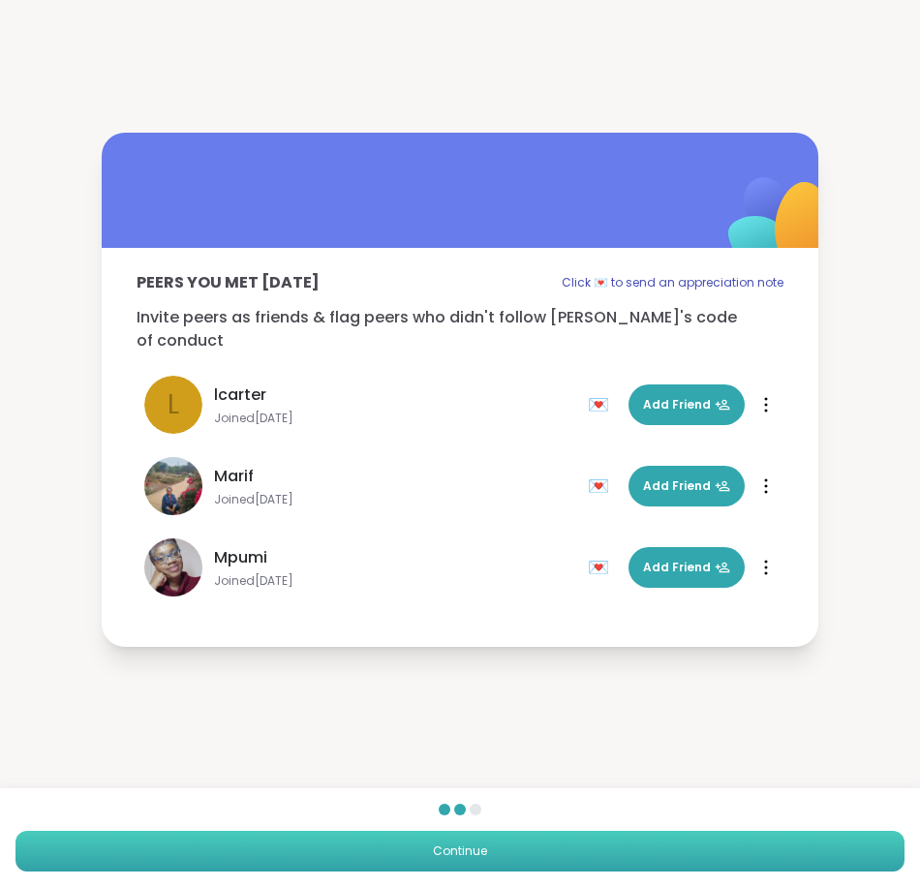
click at [496, 845] on button "Continue" at bounding box center [459, 851] width 889 height 41
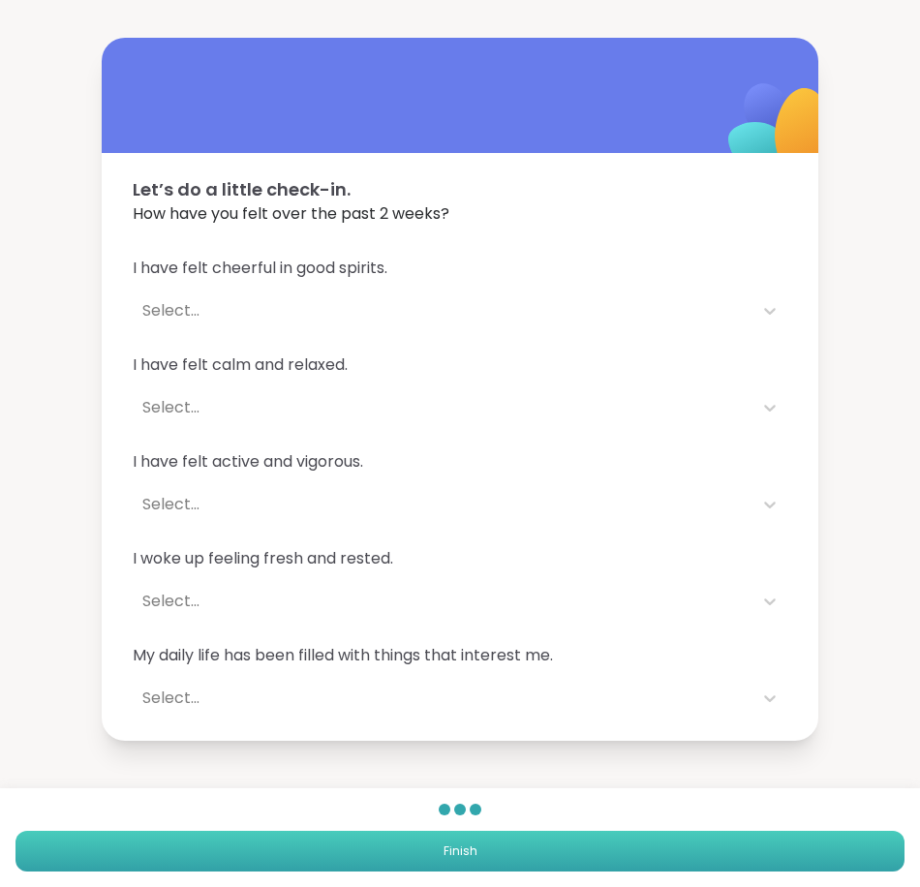
click at [496, 845] on button "Finish" at bounding box center [459, 851] width 889 height 41
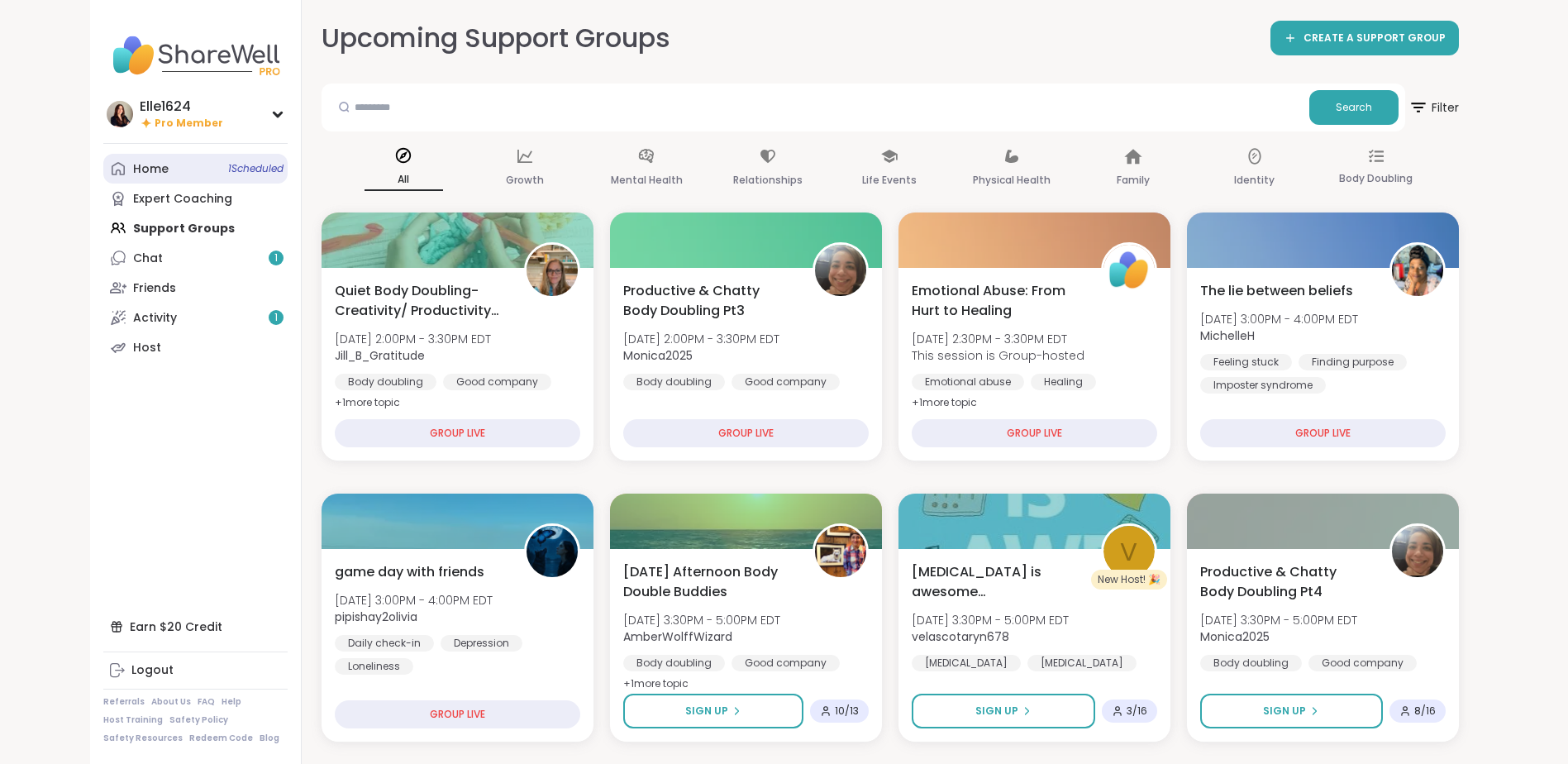
click at [231, 160] on link "Home 1 Scheduled" at bounding box center [196, 168] width 184 height 30
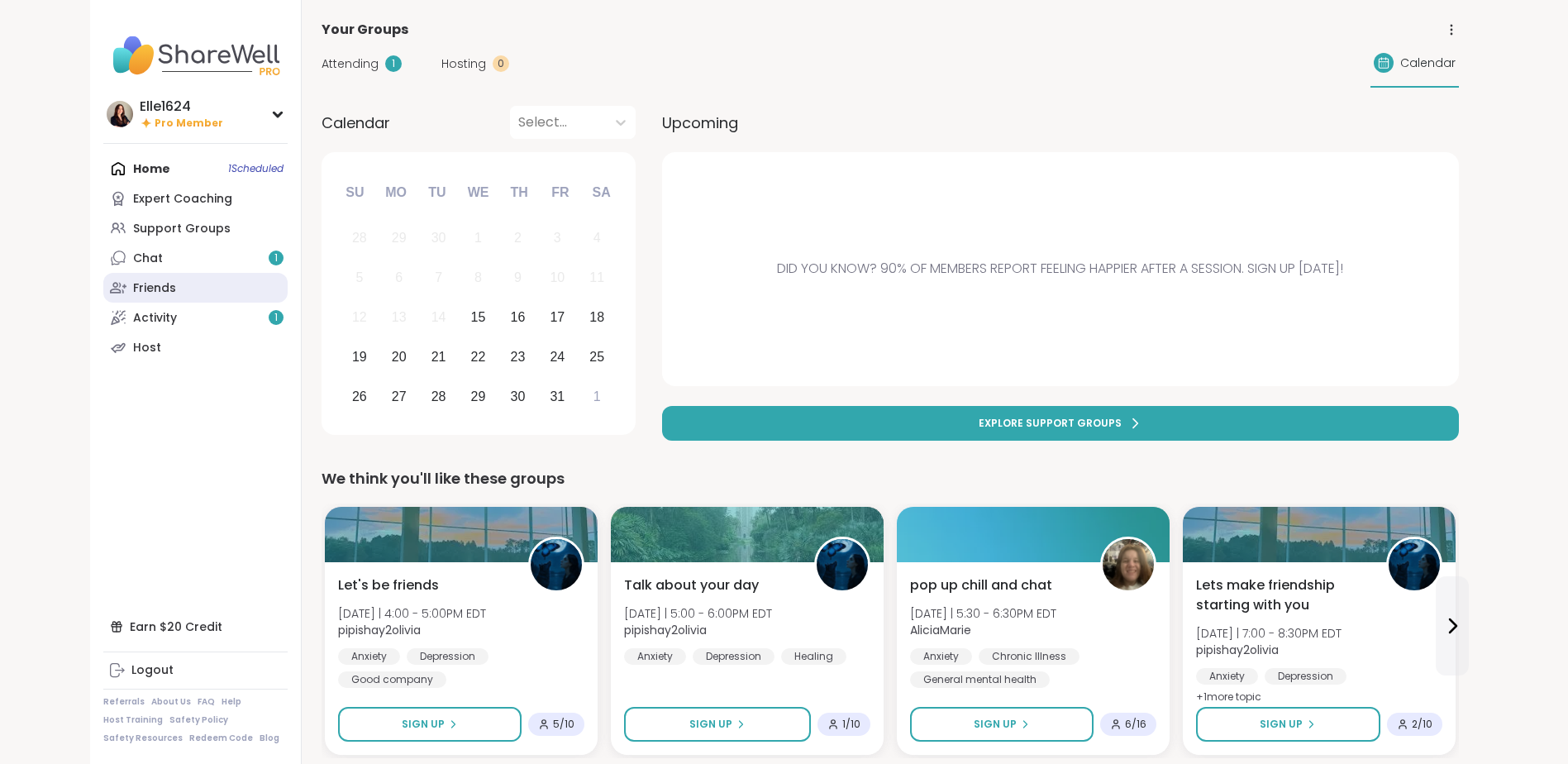
click at [204, 287] on link "Friends" at bounding box center [196, 287] width 184 height 30
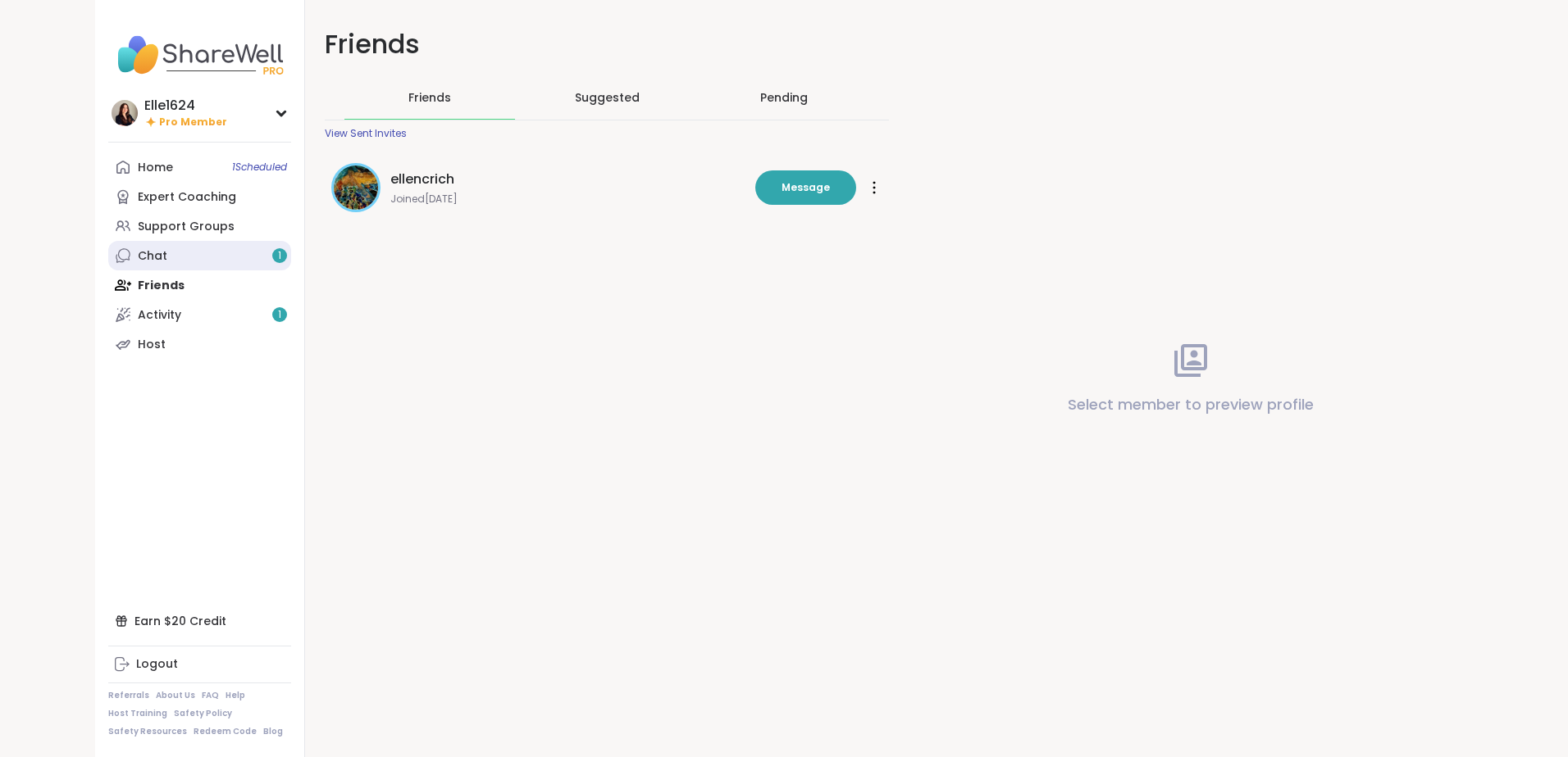
click at [197, 267] on link "Chat 1" at bounding box center [200, 256] width 183 height 30
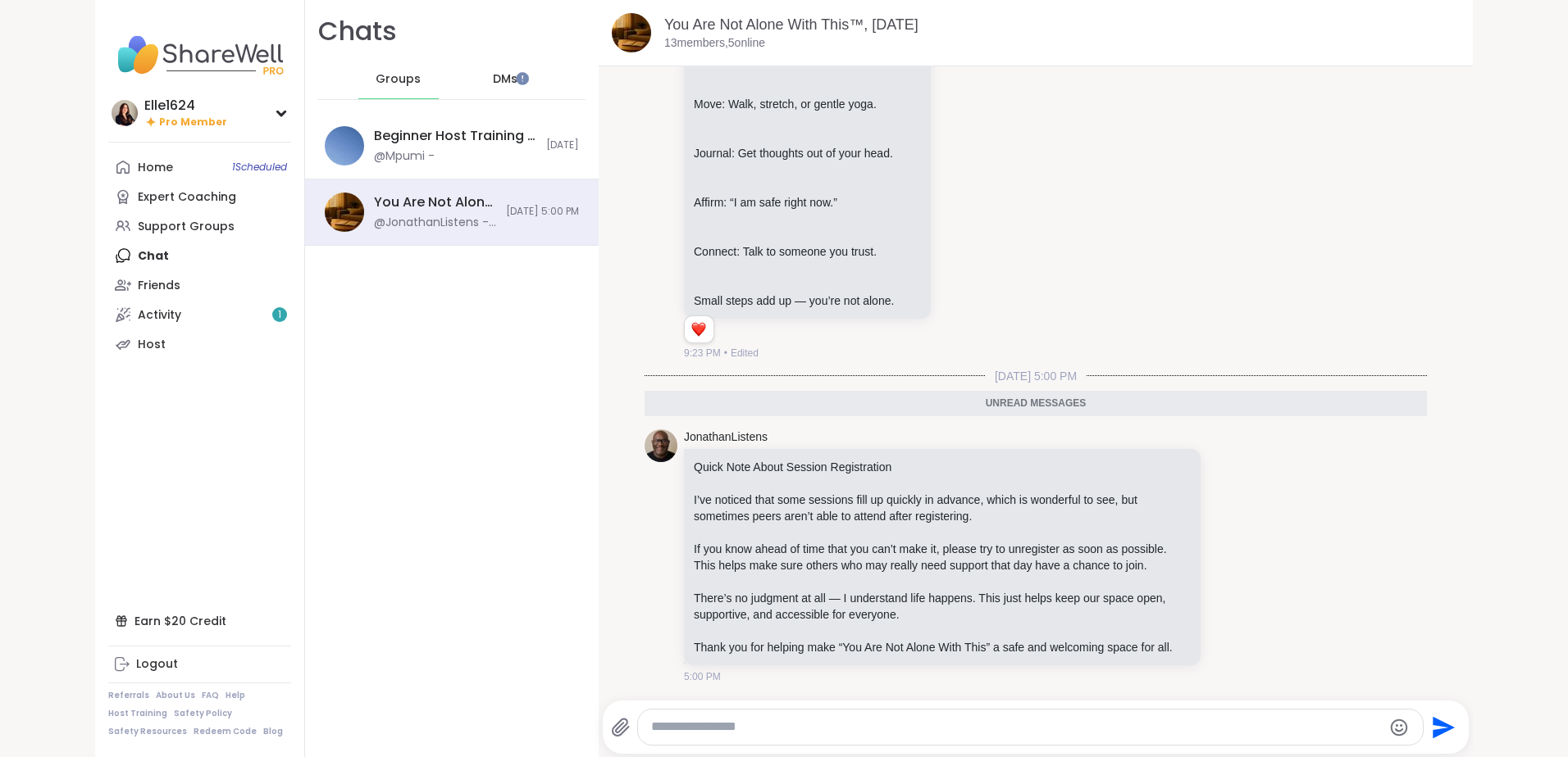
click at [485, 90] on div "DMs" at bounding box center [506, 80] width 80 height 39
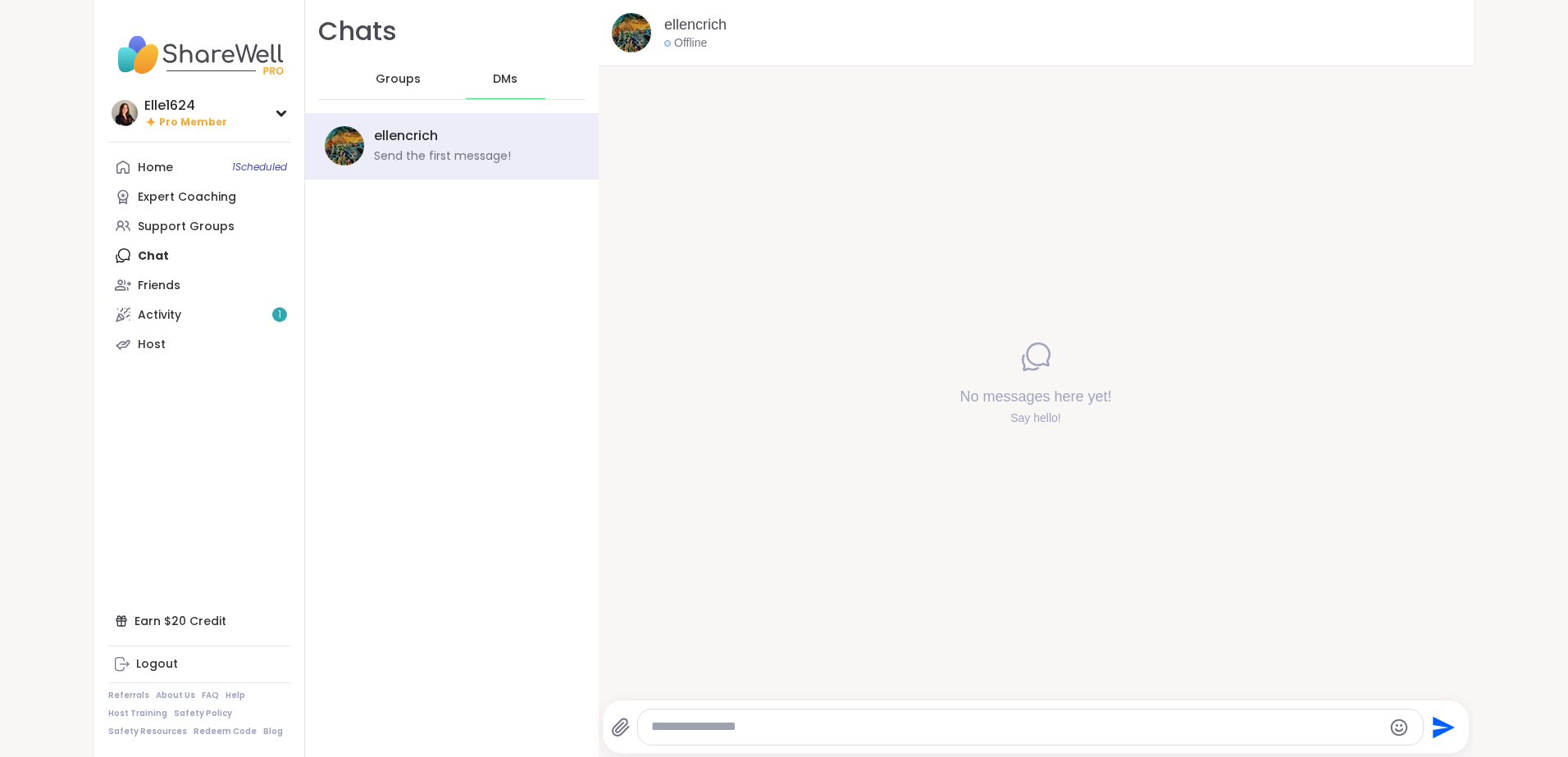
click at [397, 89] on div "Groups" at bounding box center [398, 80] width 80 height 39
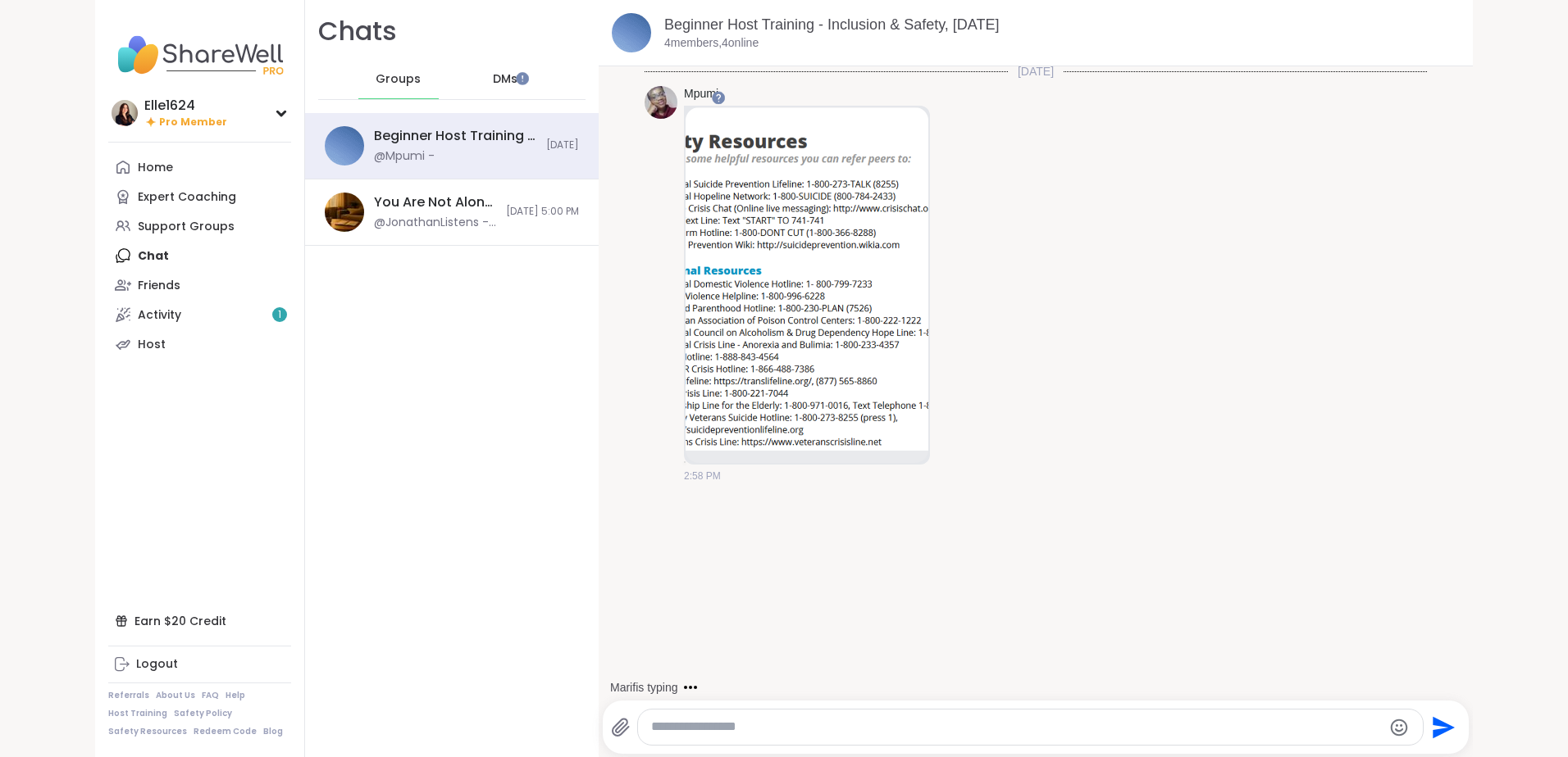
click at [698, 727] on textarea "Type your message" at bounding box center [1017, 727] width 730 height 17
paste textarea "**********"
click at [652, 728] on textarea "**********" at bounding box center [1017, 727] width 730 height 17
type textarea "**********"
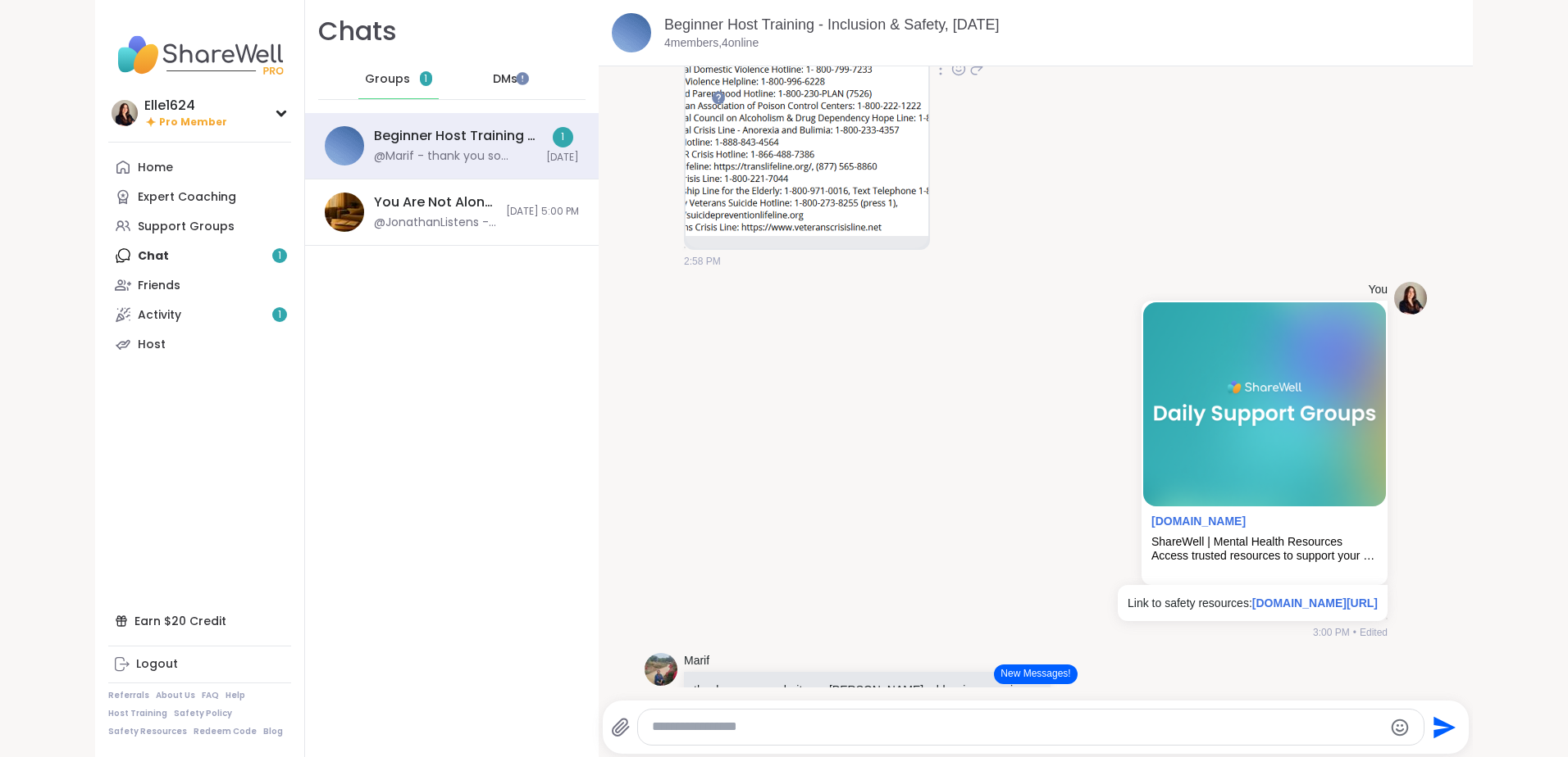
scroll to position [261, 0]
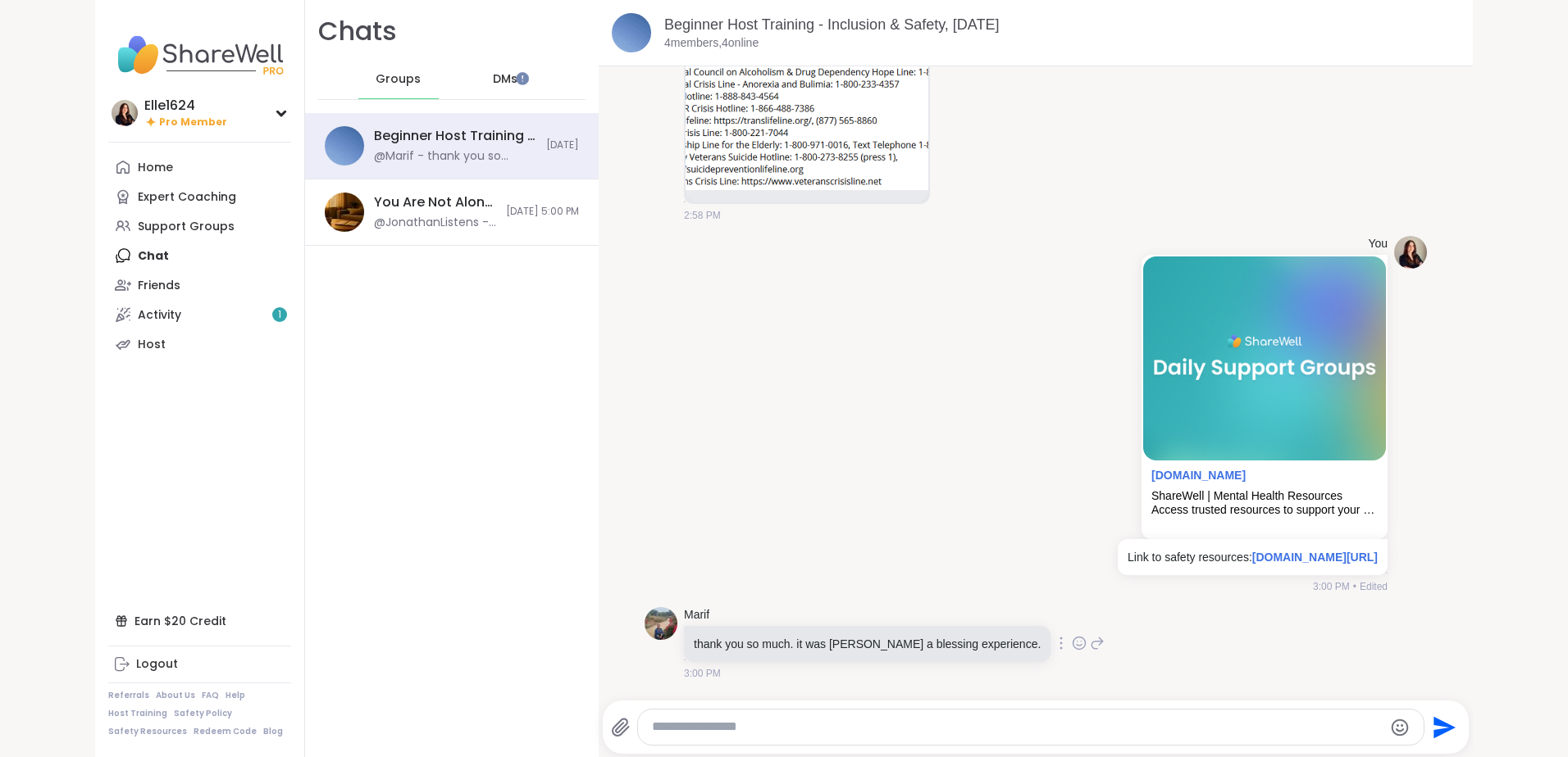
click at [1073, 638] on icon at bounding box center [1079, 644] width 13 height 13
click at [906, 616] on div "Select Reaction: Thumbs up" at bounding box center [912, 616] width 14 height 14
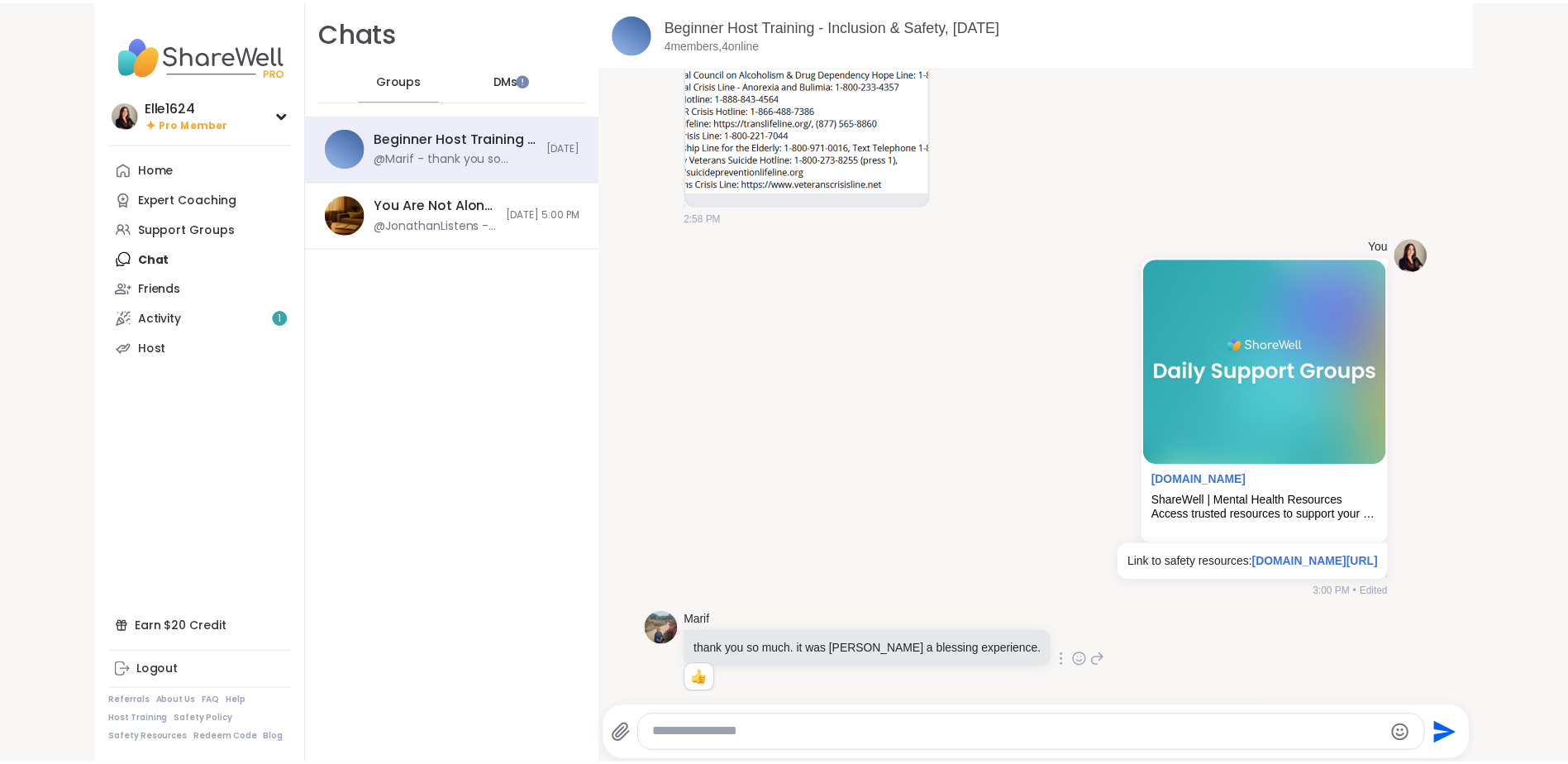
scroll to position [287, 0]
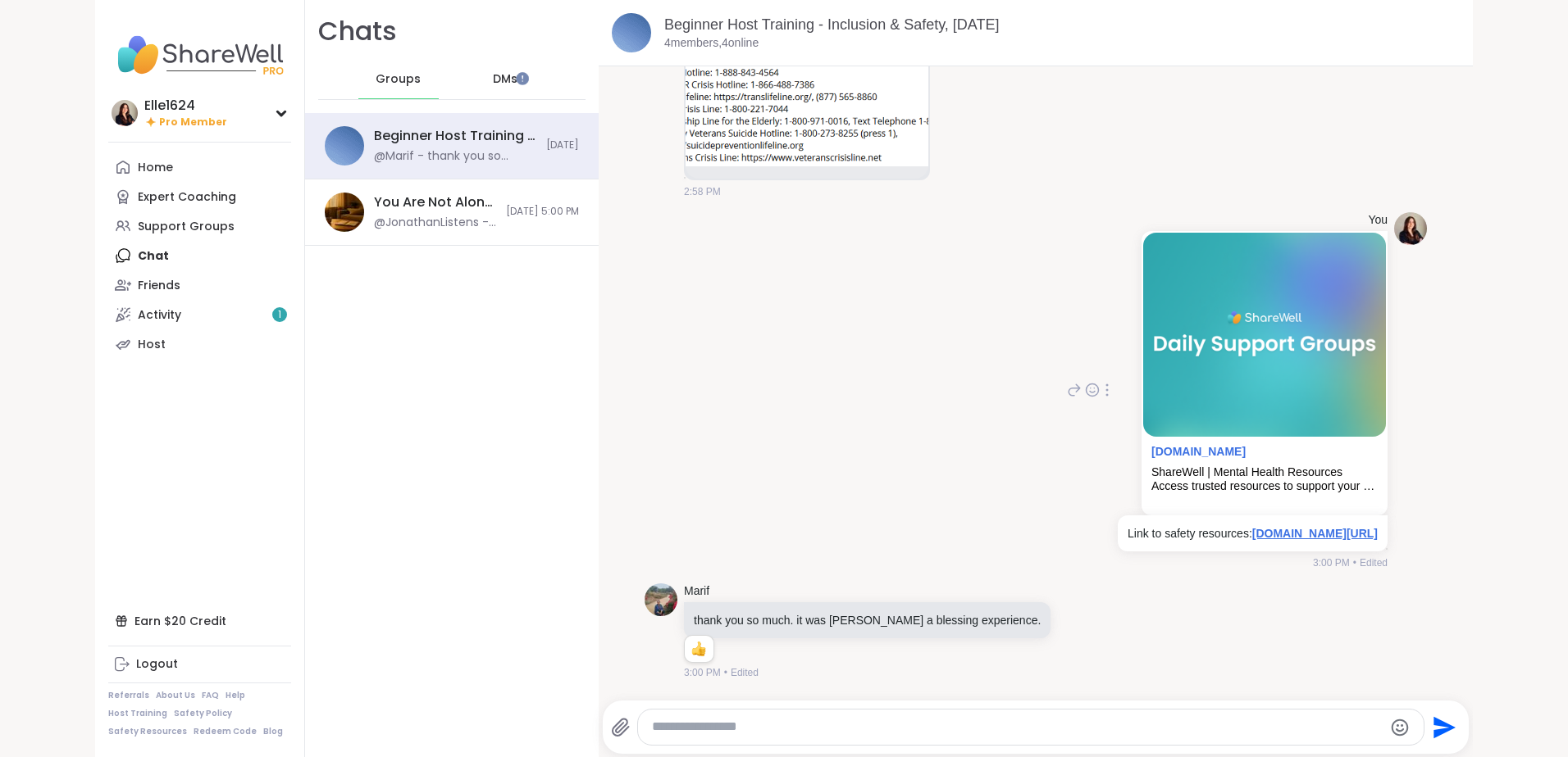
click at [1252, 536] on link "sharewellnow.com/resources" at bounding box center [1315, 533] width 125 height 13
click at [198, 232] on div "Support Groups" at bounding box center [186, 226] width 97 height 16
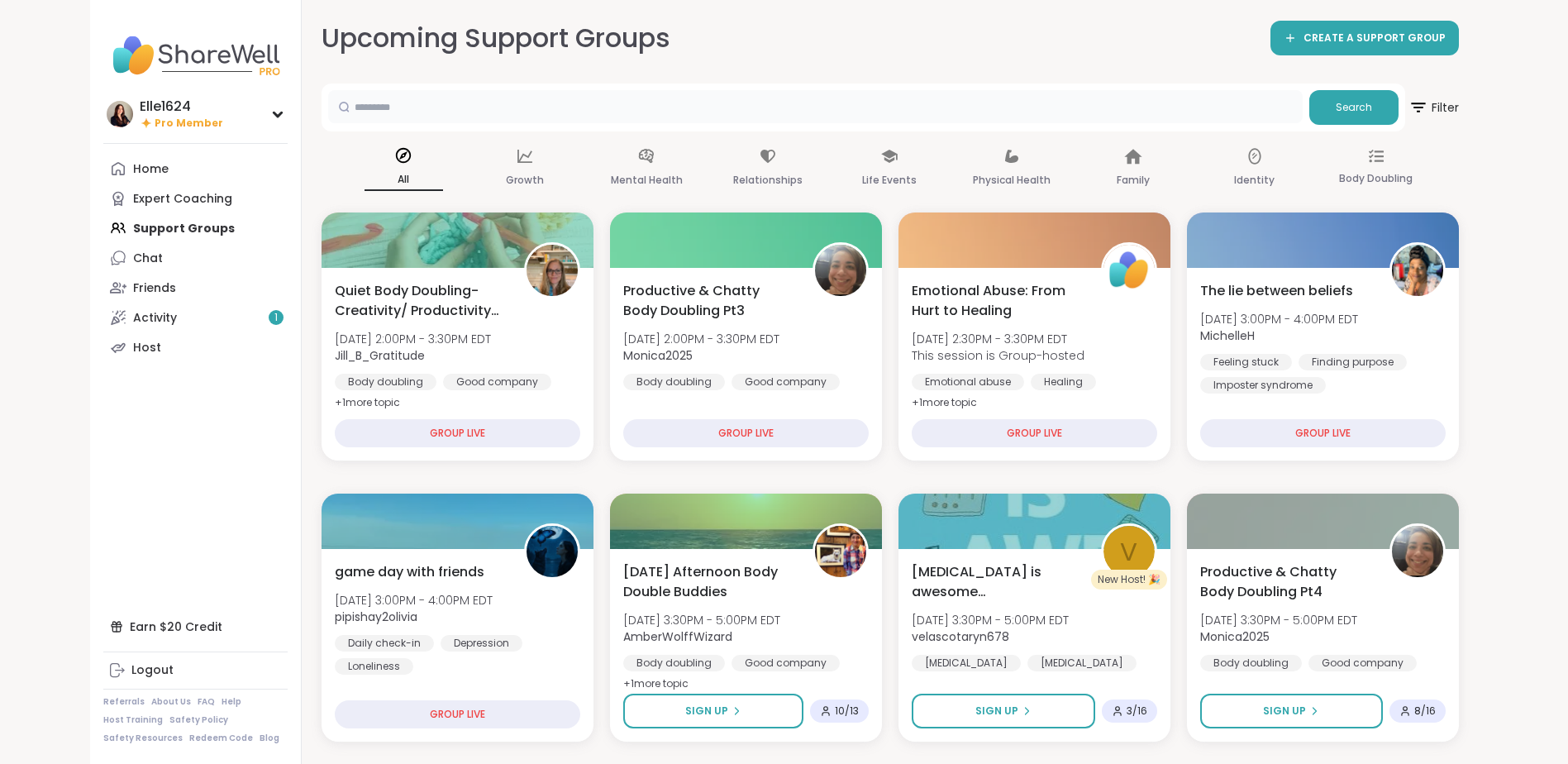
click at [478, 95] on input "text" at bounding box center [815, 107] width 974 height 33
type input "*******"
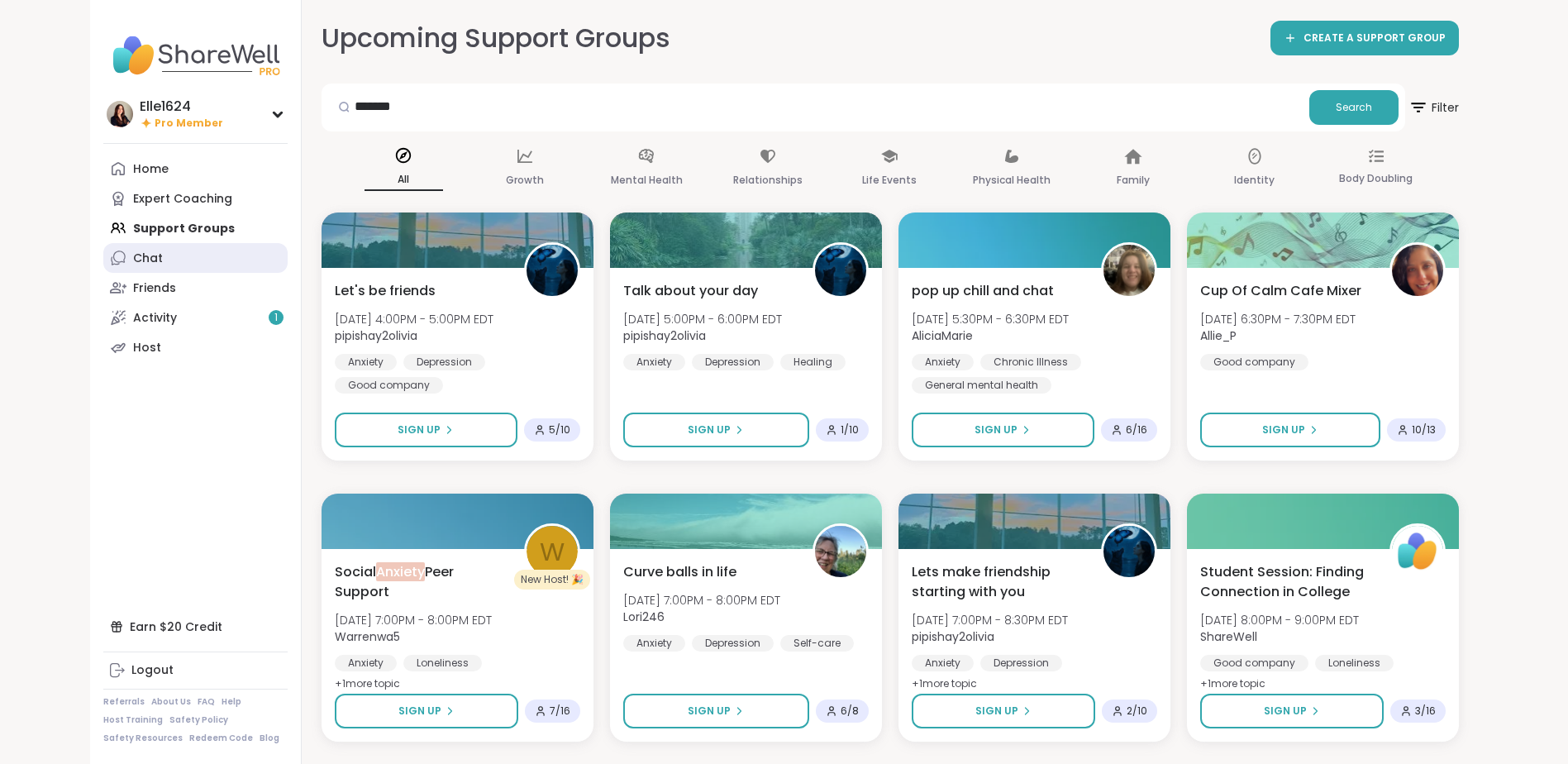
click at [196, 265] on link "Chat" at bounding box center [196, 258] width 184 height 30
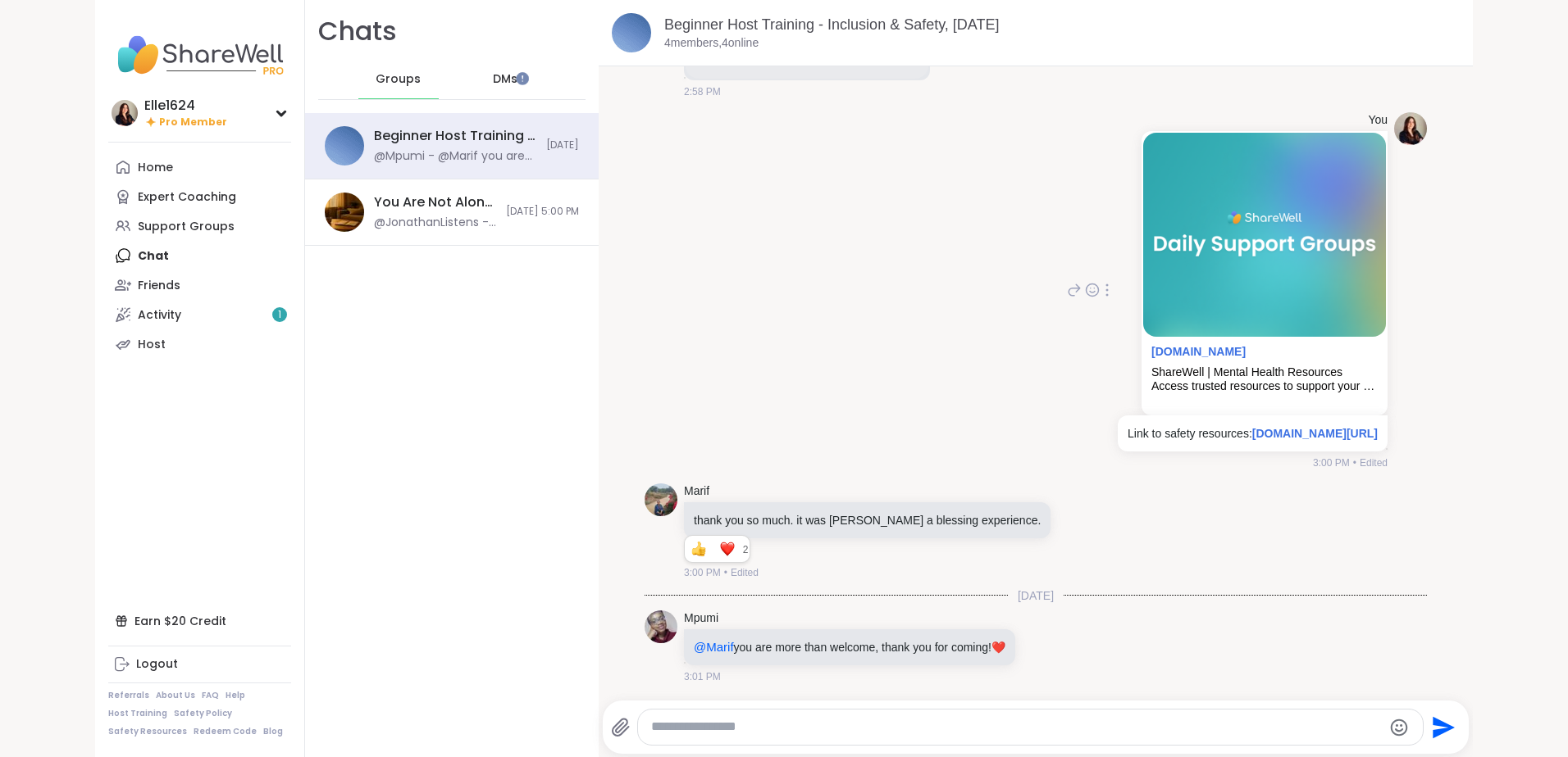
scroll to position [388, 0]
click at [698, 492] on link "Marif" at bounding box center [696, 491] width 25 height 16
